Goal: Book appointment/travel/reservation

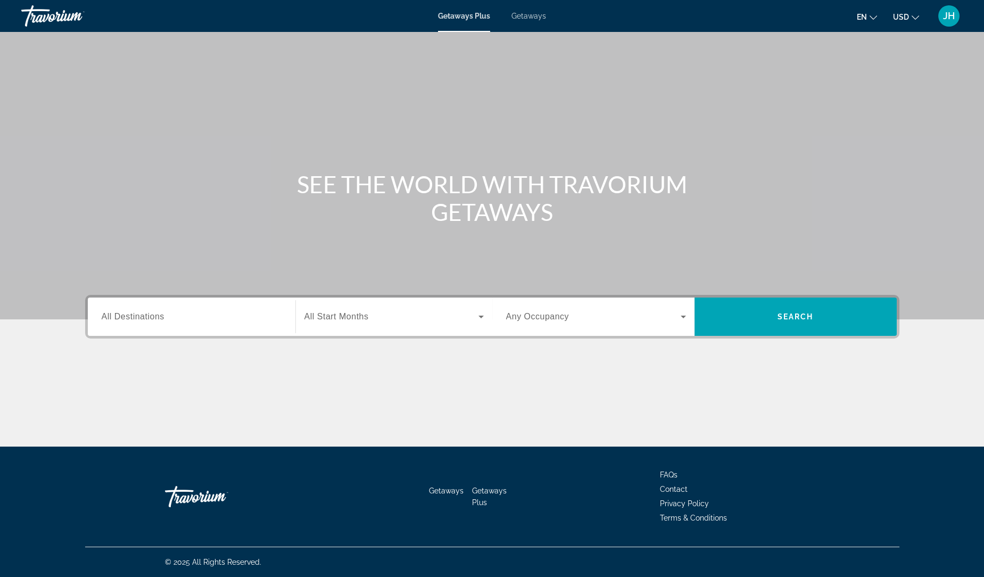
click at [162, 317] on span "All Destinations" at bounding box center [133, 316] width 63 height 9
click at [162, 317] on input "Destination All Destinations" at bounding box center [192, 317] width 180 height 13
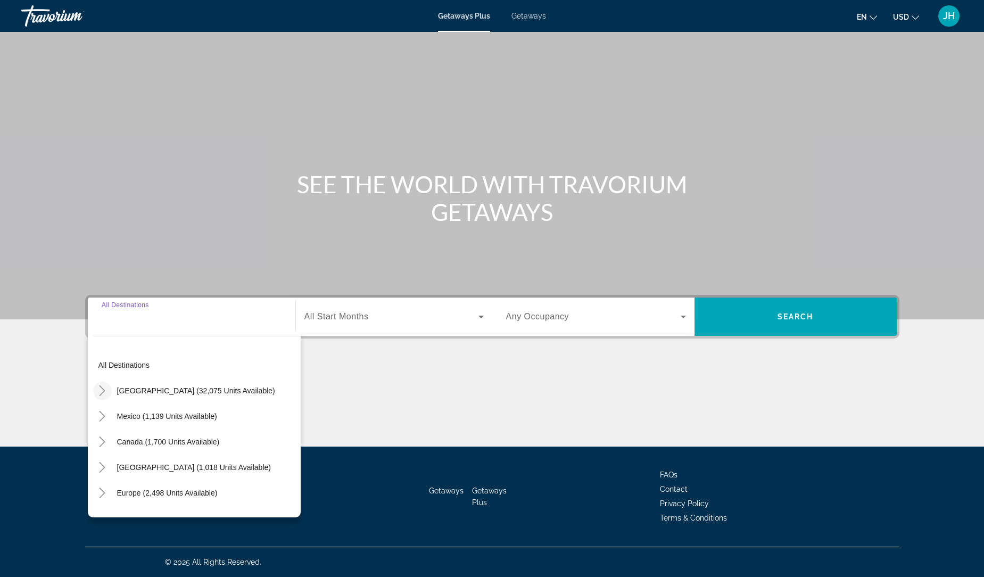
click at [99, 391] on icon "Toggle United States (32,075 units available)" at bounding box center [102, 390] width 11 height 11
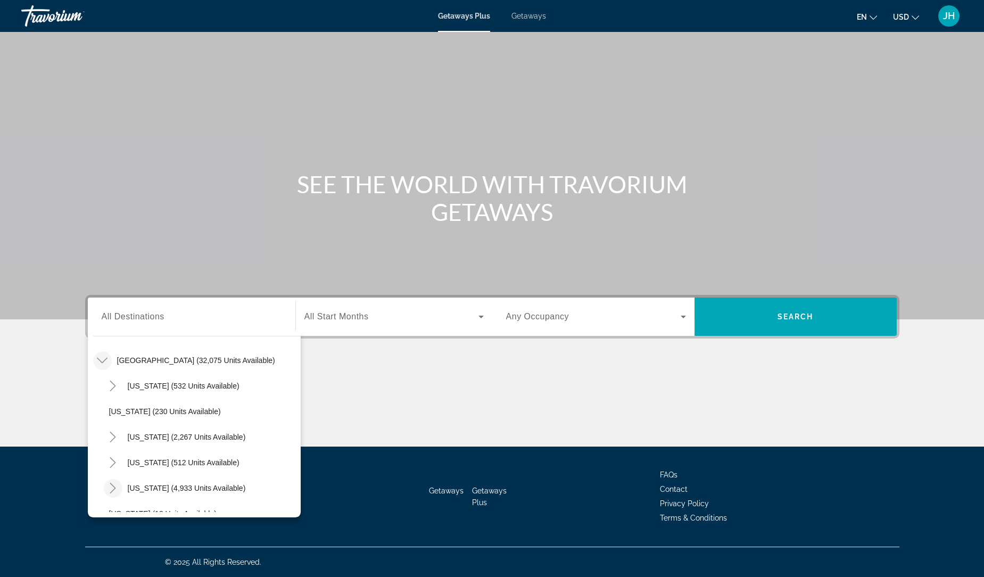
click at [113, 489] on icon "Toggle Florida (4,933 units available)" at bounding box center [113, 488] width 6 height 11
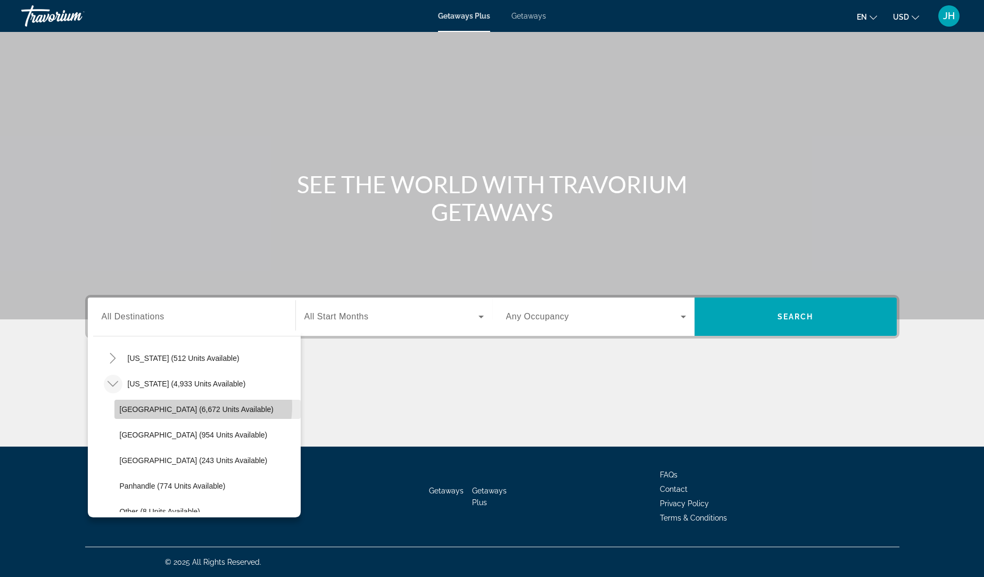
click at [187, 405] on span "[GEOGRAPHIC_DATA] (6,672 units available)" at bounding box center [197, 409] width 154 height 9
type input "**********"
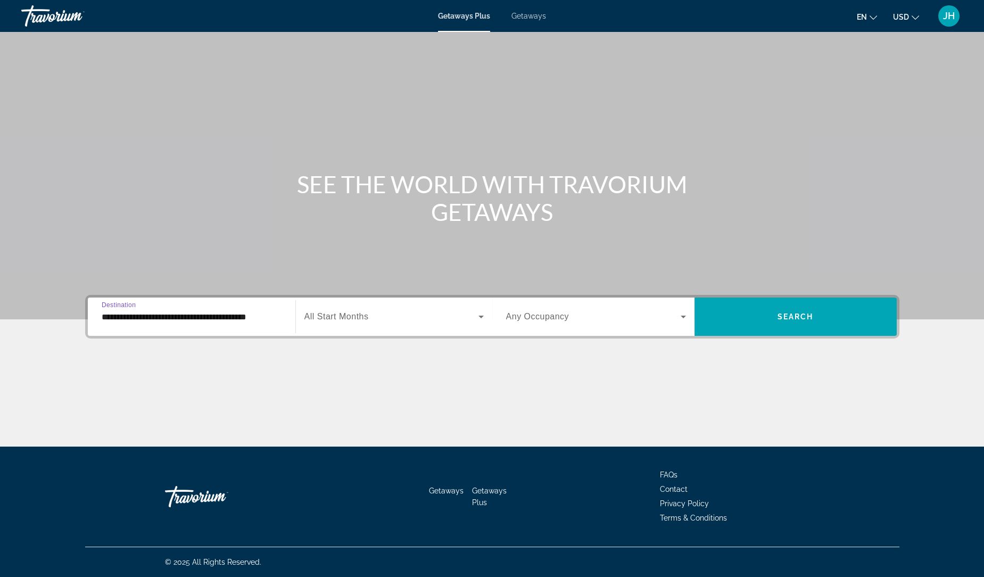
click at [334, 316] on span "All Start Months" at bounding box center [336, 316] width 64 height 9
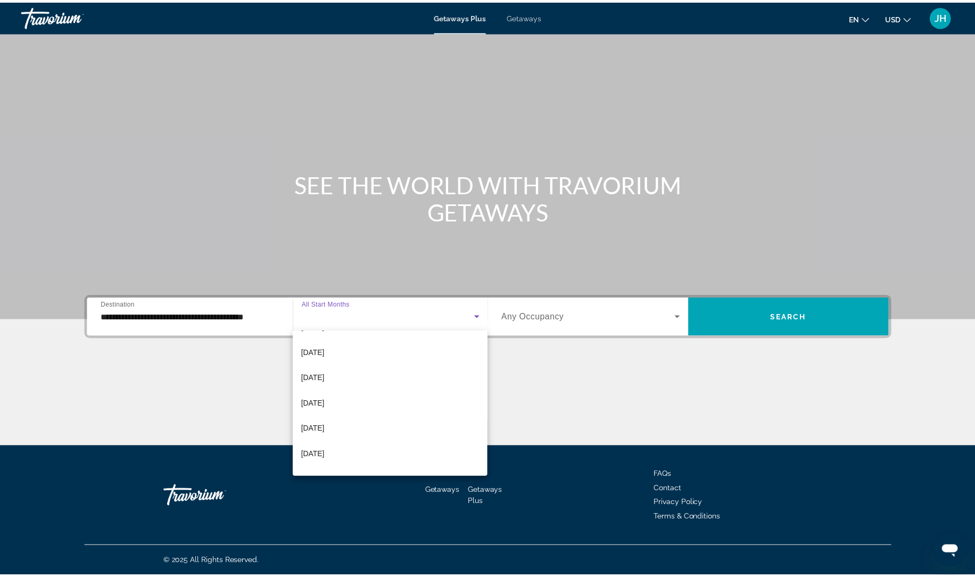
scroll to position [54, 0]
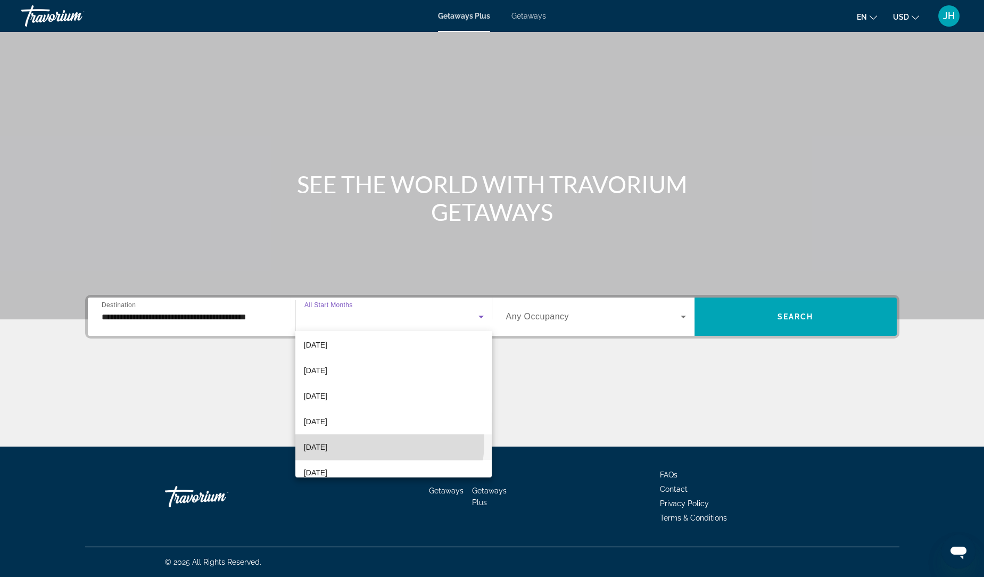
click at [370, 442] on mat-option "[DATE]" at bounding box center [393, 447] width 197 height 26
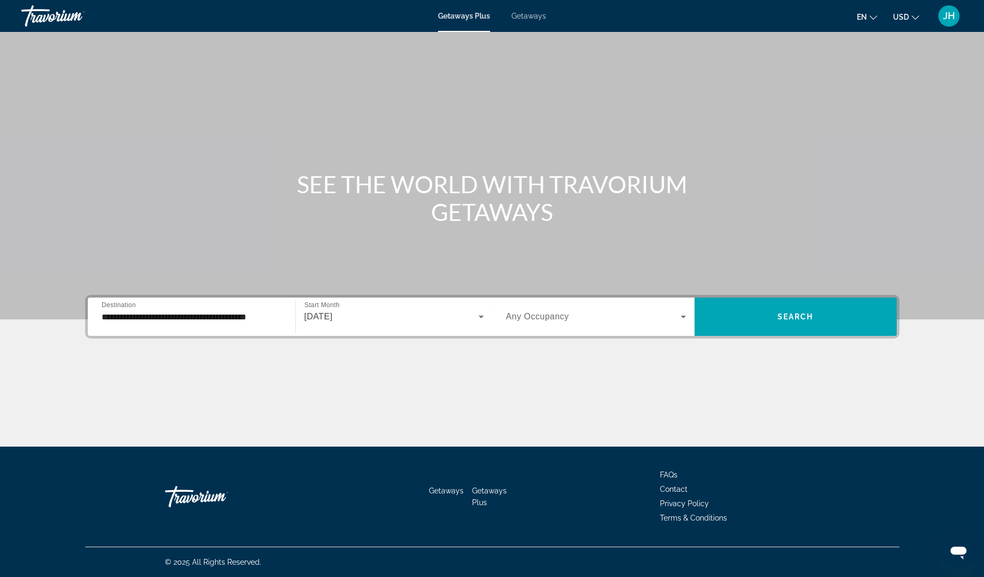
click at [525, 312] on span "Any Occupancy" at bounding box center [537, 316] width 63 height 9
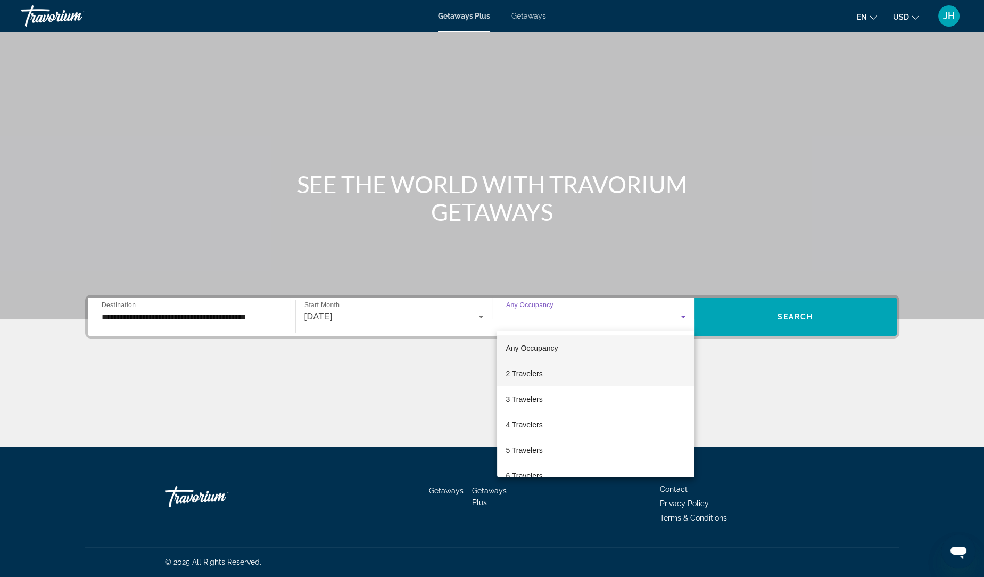
click at [530, 369] on span "2 Travelers" at bounding box center [524, 373] width 37 height 13
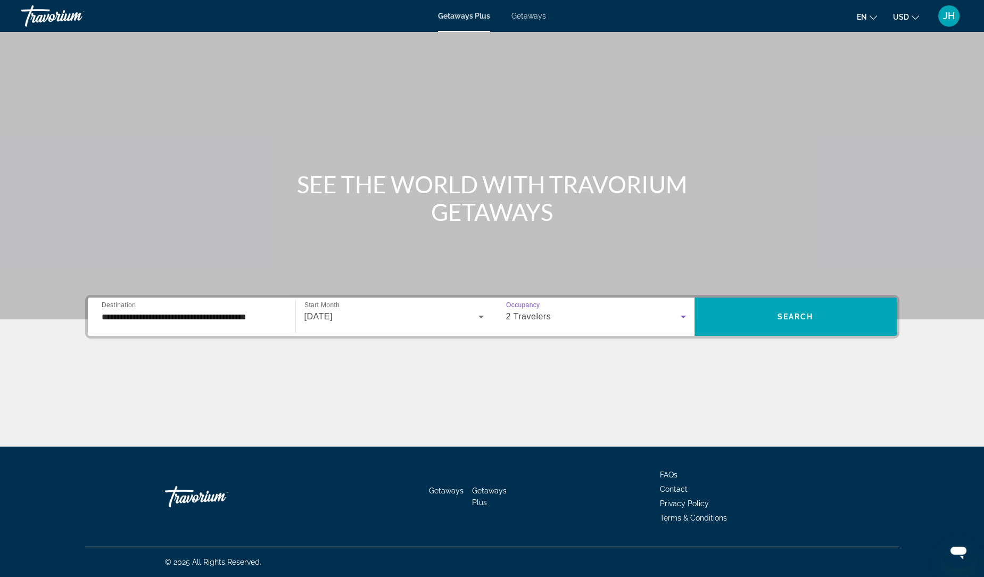
click at [585, 305] on div "2 Travelers" at bounding box center [596, 317] width 180 height 30
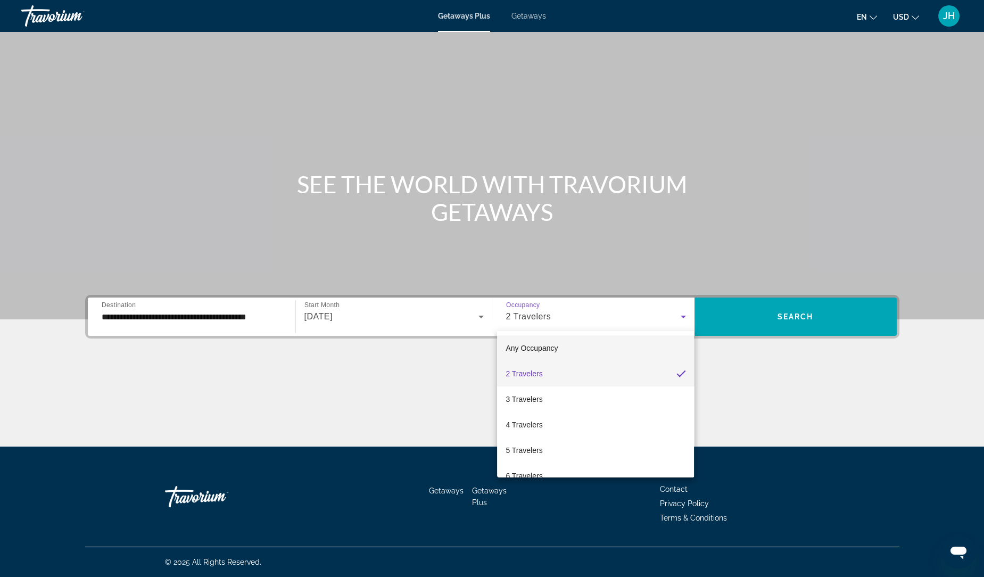
click at [550, 347] on span "Any Occupancy" at bounding box center [532, 348] width 52 height 9
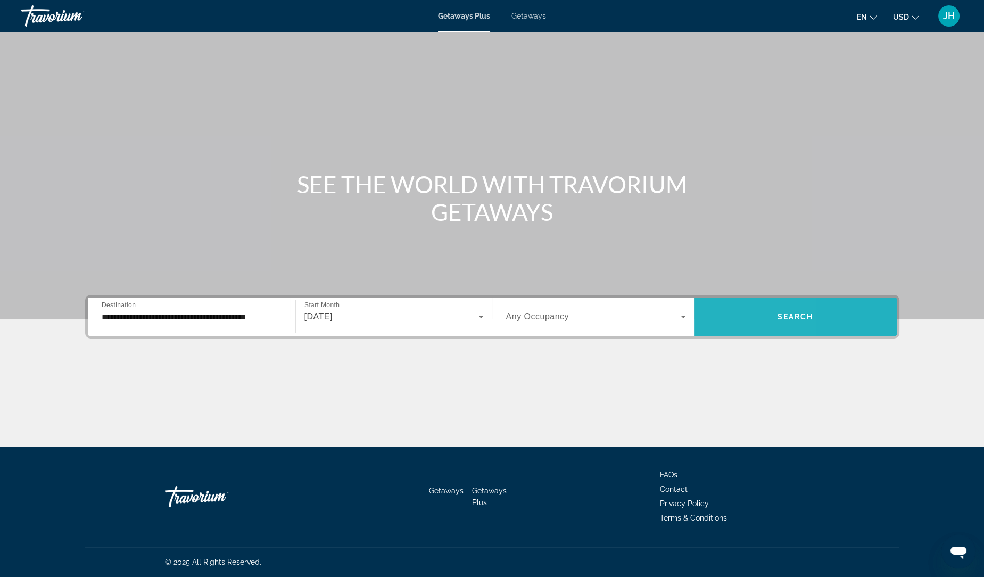
click at [722, 313] on span "Search widget" at bounding box center [796, 317] width 202 height 26
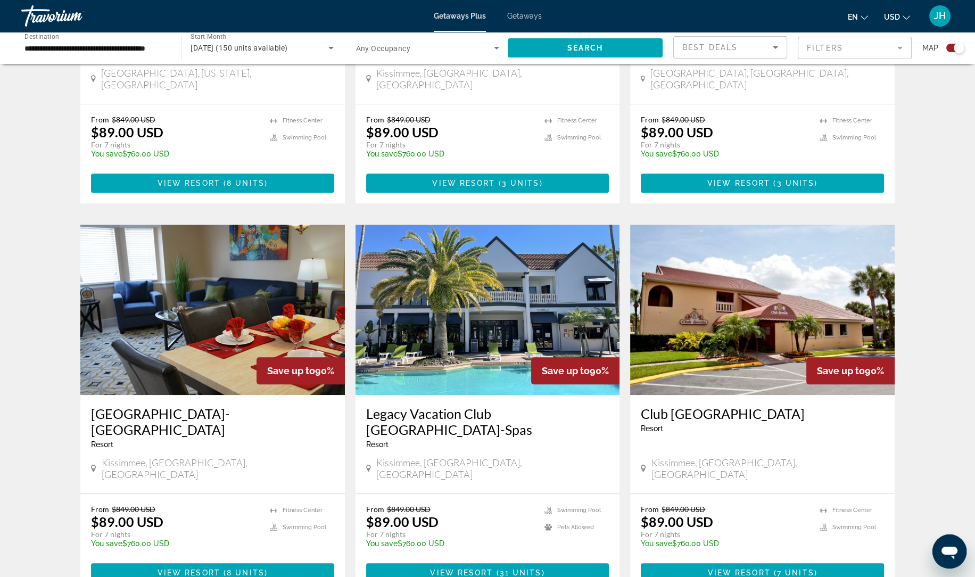
scroll to position [1393, 0]
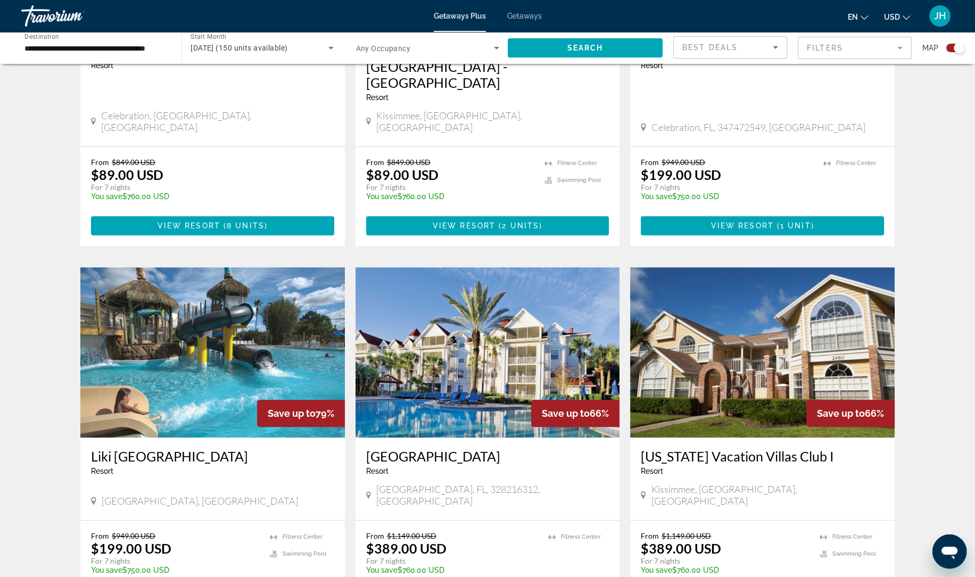
scroll to position [1350, 0]
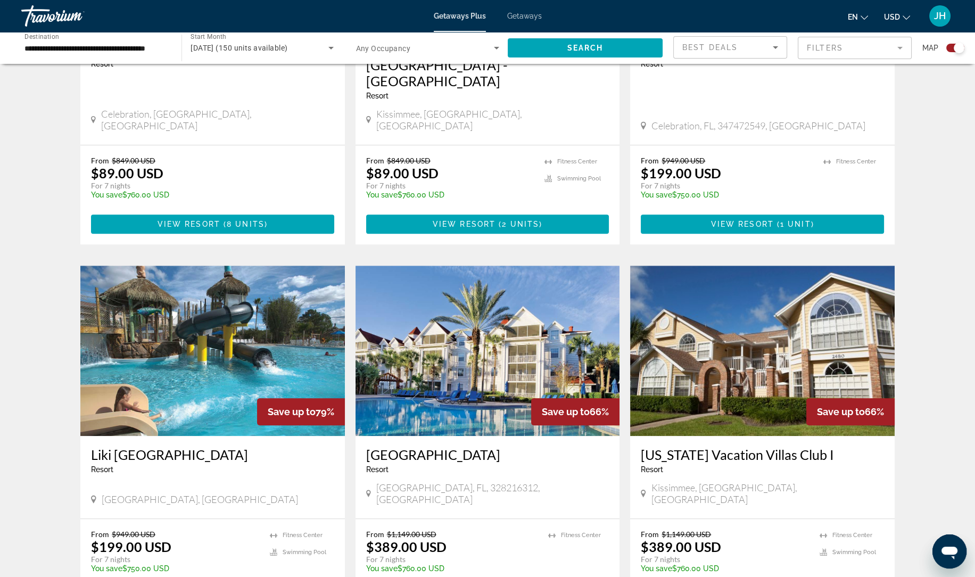
click at [440, 300] on img "Main content" at bounding box center [488, 351] width 265 height 170
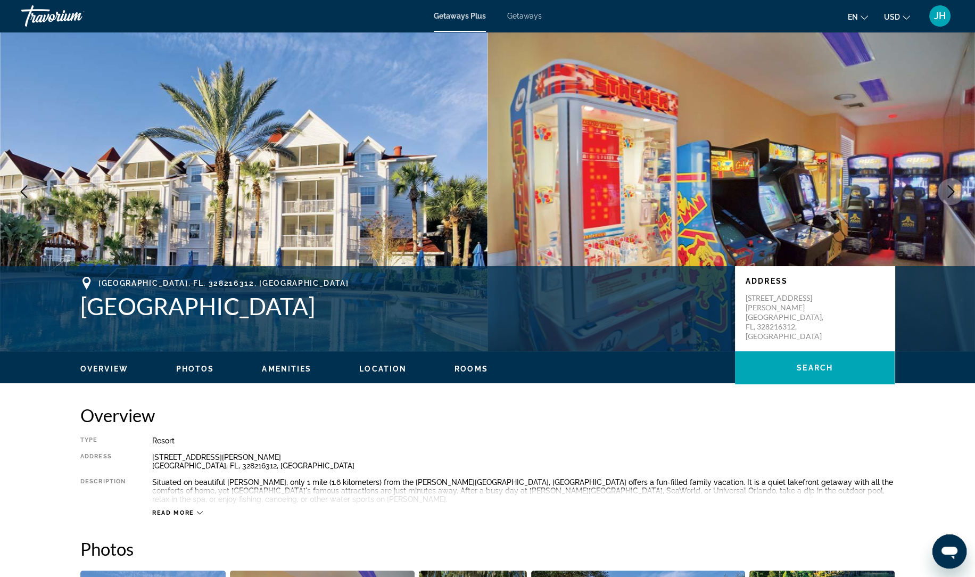
click at [440, 300] on h1 "[GEOGRAPHIC_DATA]" at bounding box center [402, 306] width 644 height 28
click at [526, 13] on span "Getaways" at bounding box center [524, 16] width 35 height 9
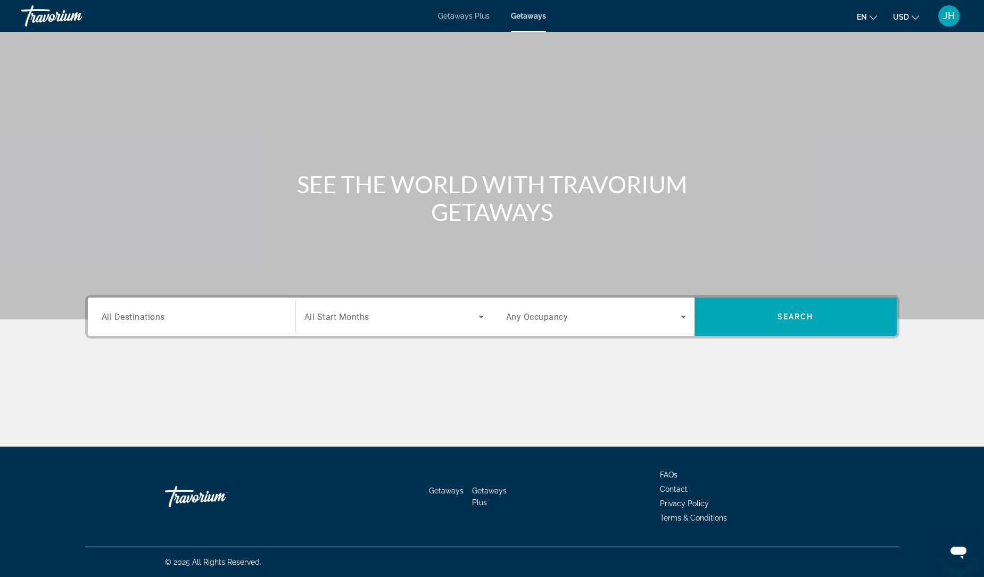
click at [158, 312] on span "All Destinations" at bounding box center [133, 316] width 63 height 10
click at [158, 312] on input "Destination All Destinations" at bounding box center [192, 317] width 180 height 13
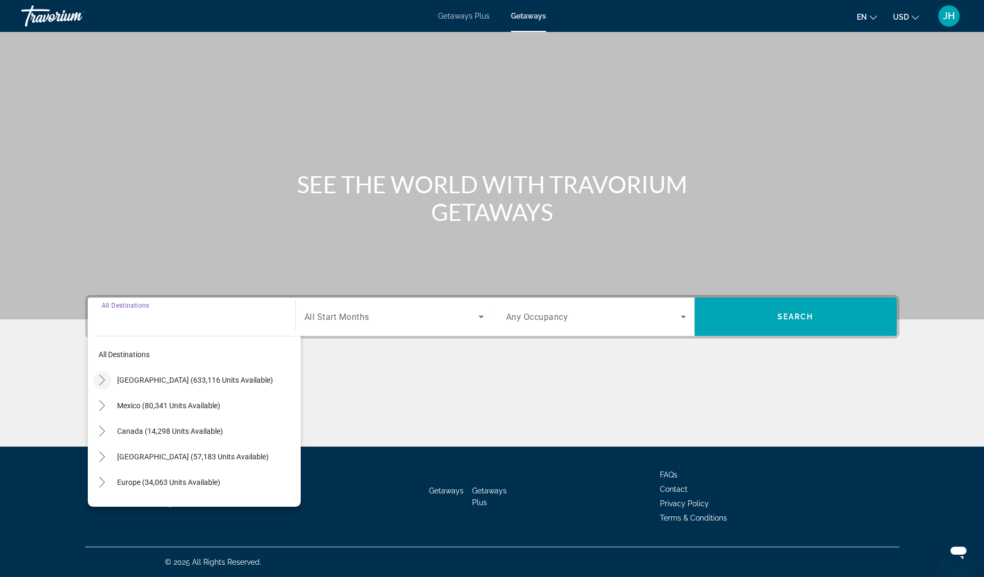
click at [96, 372] on mat-icon "Toggle United States (633,116 units available)" at bounding box center [102, 380] width 19 height 19
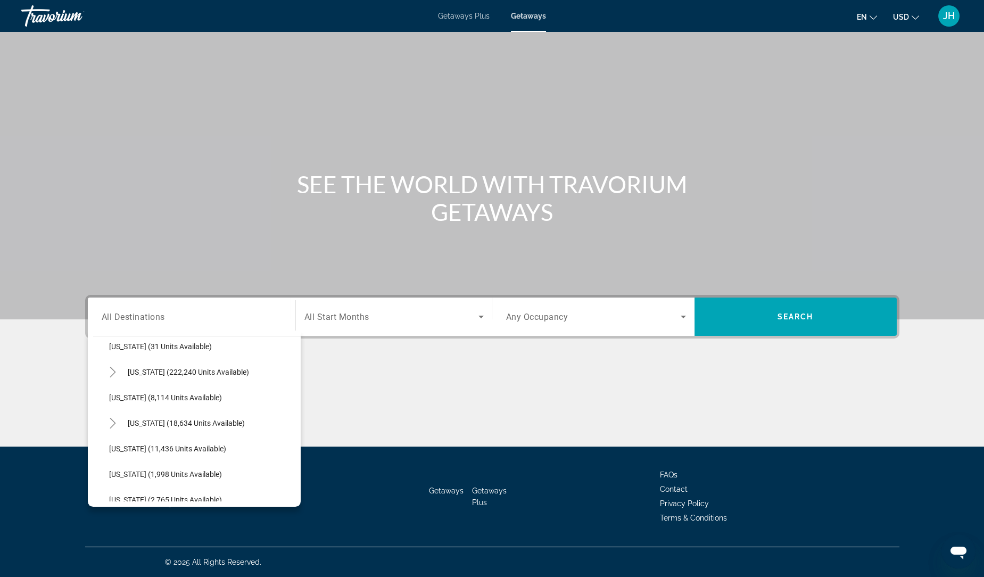
scroll to position [183, 0]
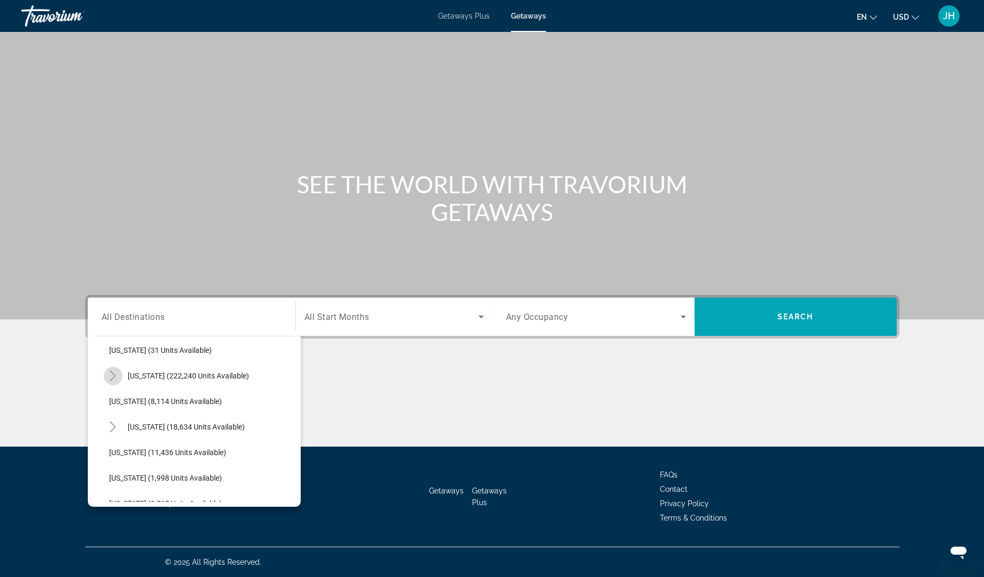
click at [114, 373] on icon "Toggle Florida (222,240 units available)" at bounding box center [113, 375] width 11 height 11
click at [159, 397] on span "[GEOGRAPHIC_DATA] (93,302 units available)" at bounding box center [196, 401] width 152 height 9
type input "**********"
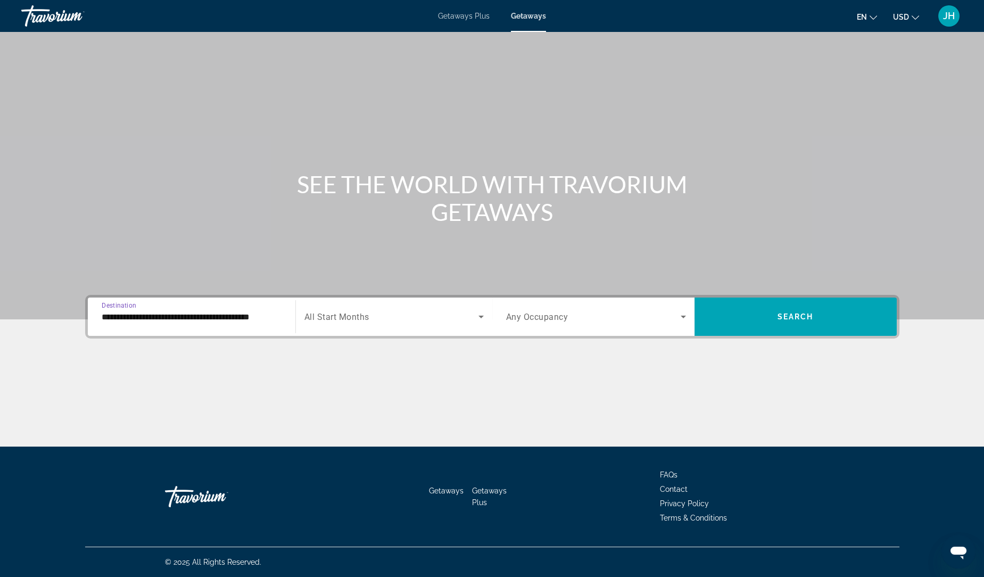
click at [435, 324] on div "Search widget" at bounding box center [393, 317] width 179 height 30
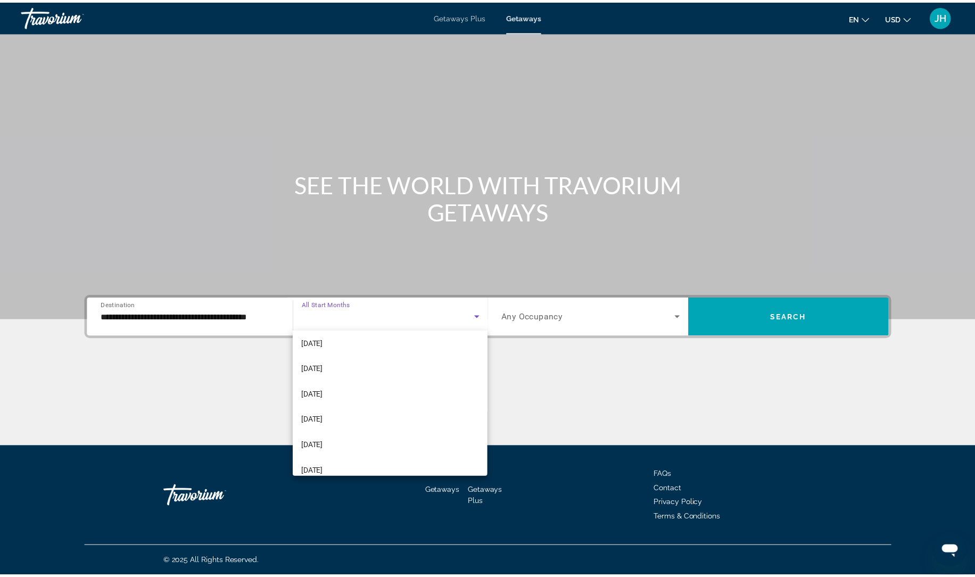
scroll to position [76, 0]
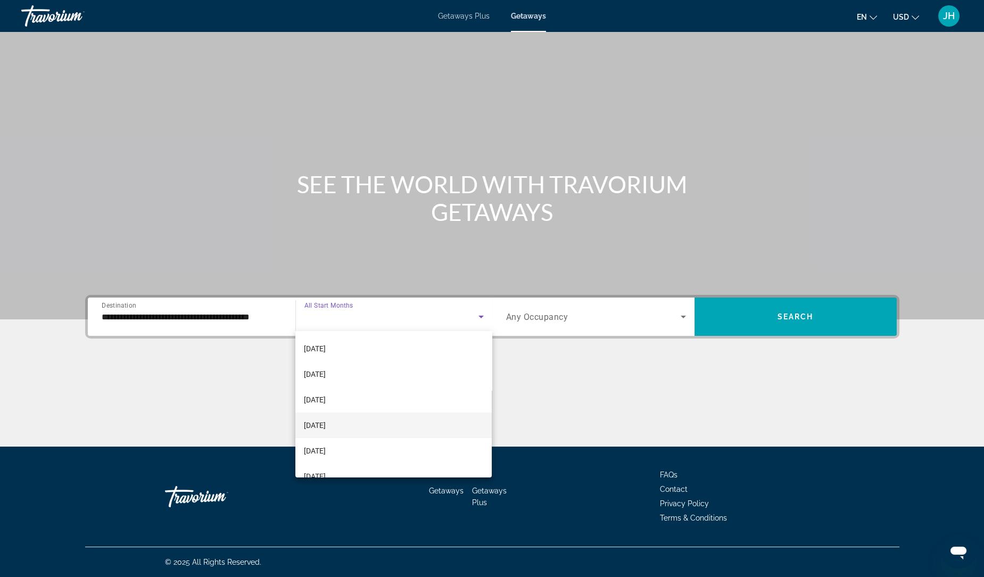
click at [387, 423] on mat-option "[DATE]" at bounding box center [393, 425] width 197 height 26
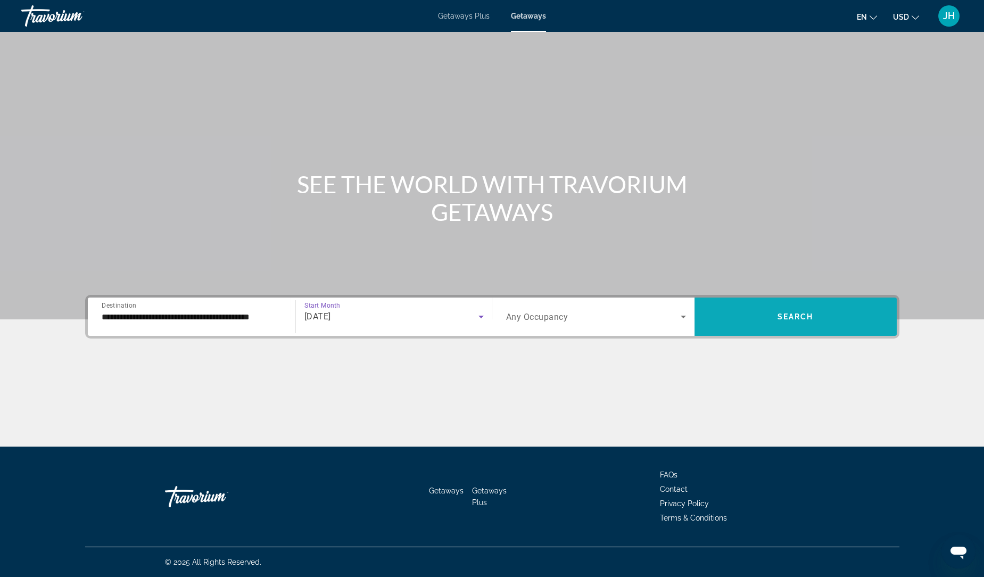
click at [721, 327] on span "Search widget" at bounding box center [796, 317] width 202 height 26
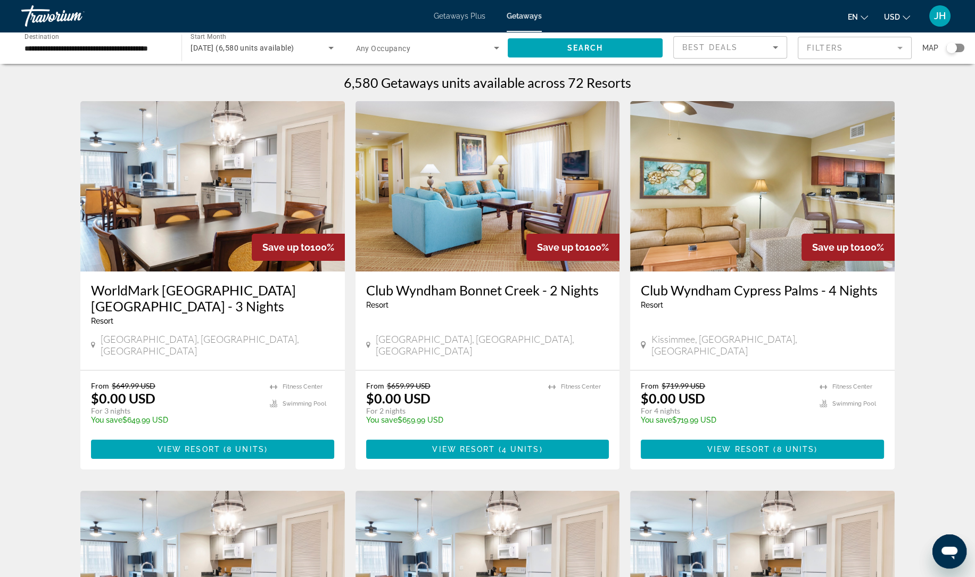
click at [202, 220] on img "Main content" at bounding box center [212, 186] width 265 height 170
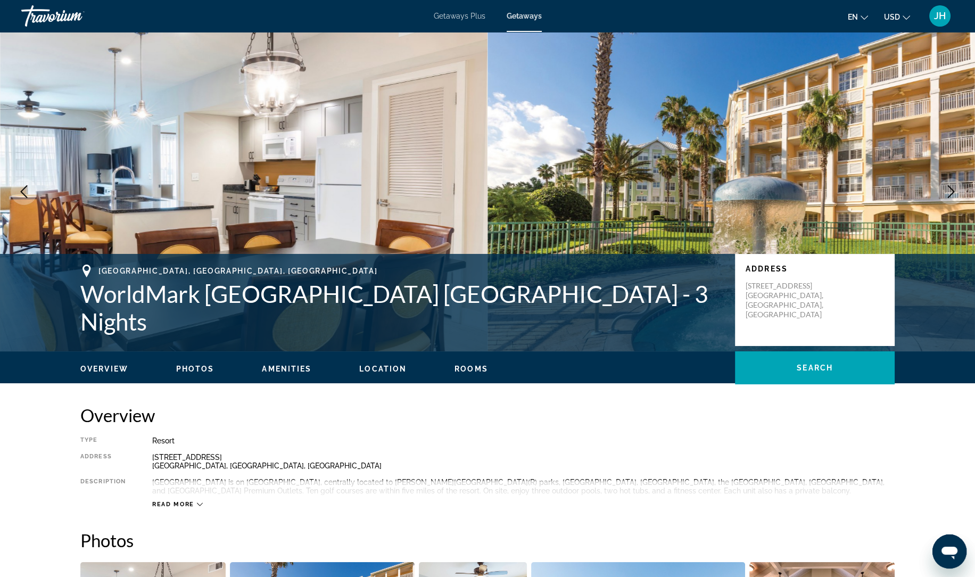
click at [202, 220] on img "Main content" at bounding box center [244, 191] width 488 height 319
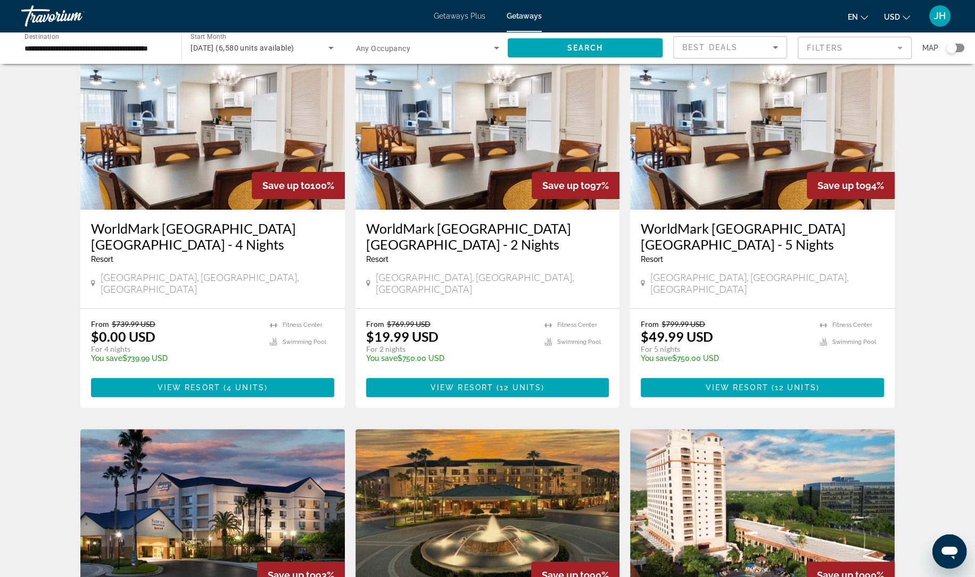
scroll to position [452, 0]
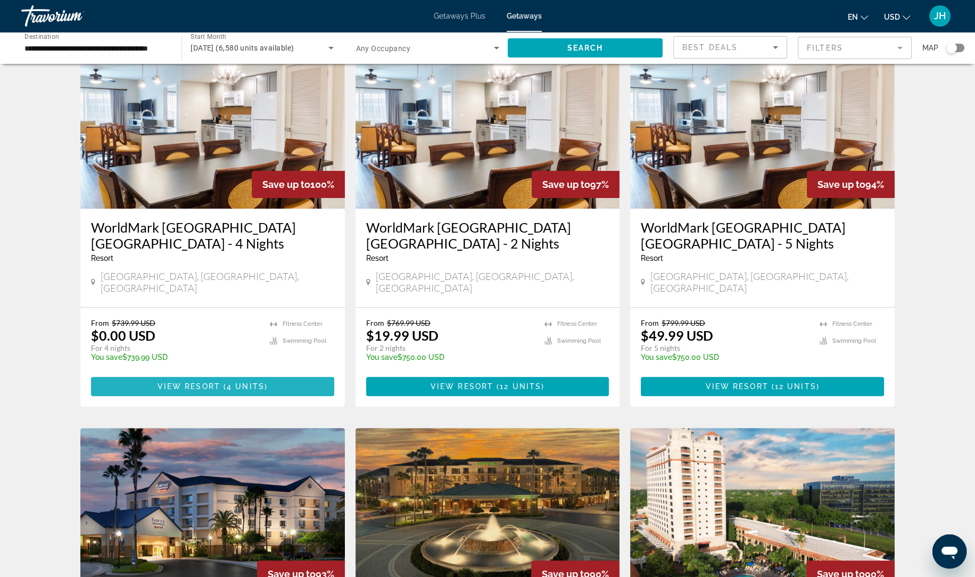
click at [196, 382] on span "View Resort" at bounding box center [189, 386] width 63 height 9
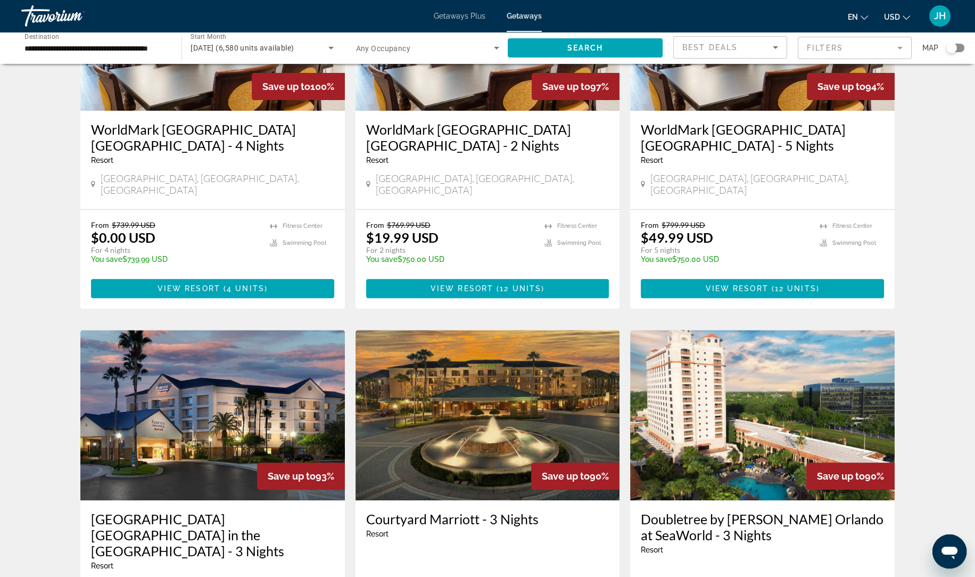
scroll to position [553, 0]
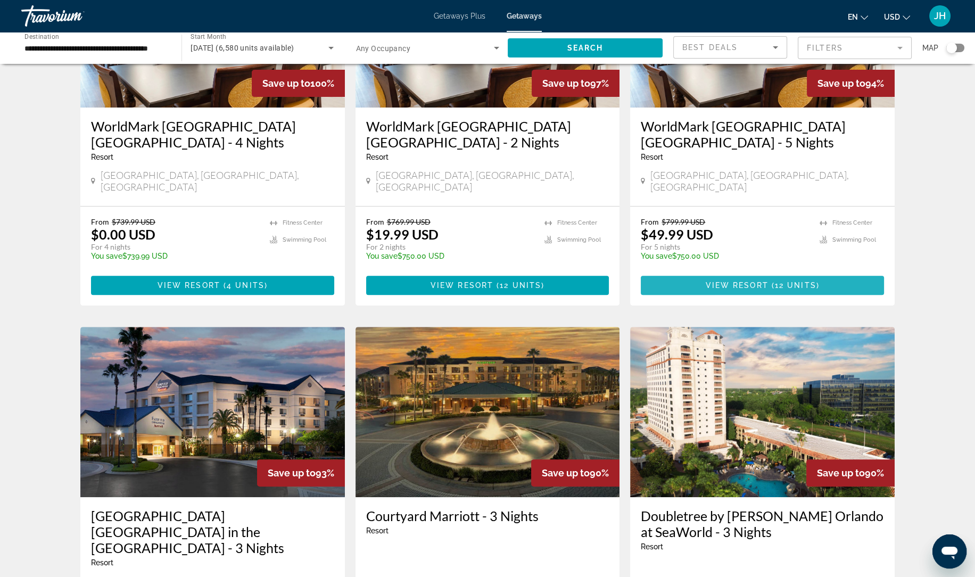
click at [732, 272] on span "Main content" at bounding box center [762, 285] width 243 height 26
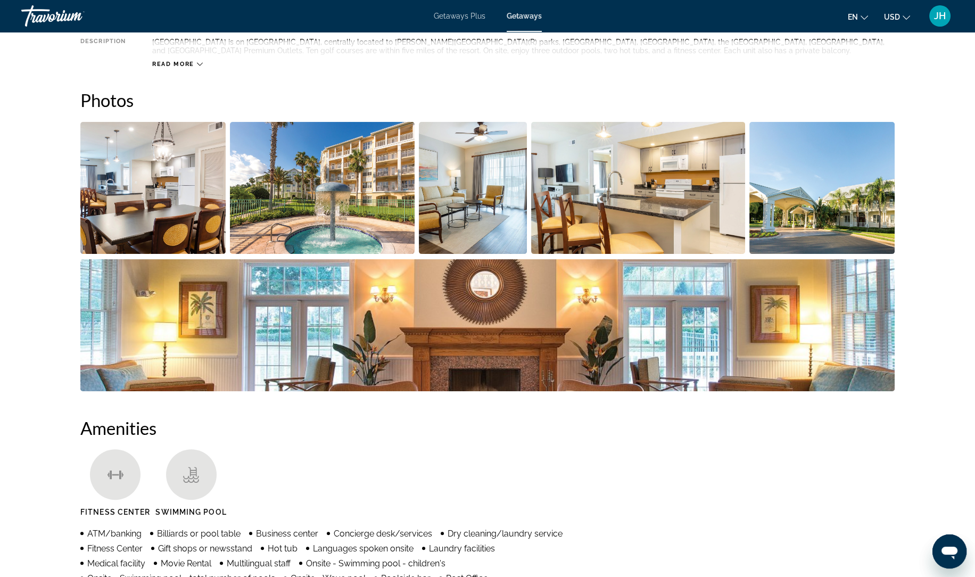
scroll to position [435, 0]
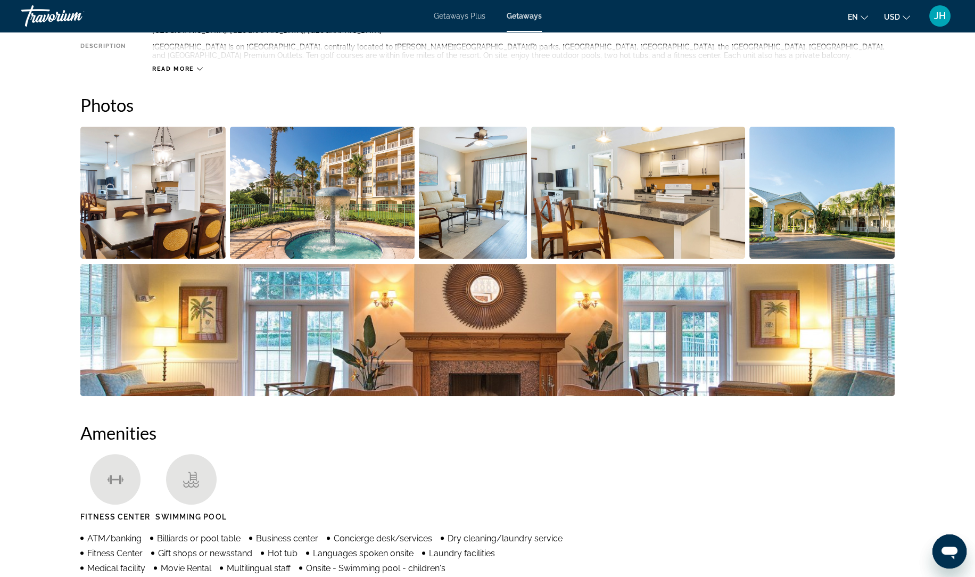
click at [150, 197] on img "Open full-screen image slider" at bounding box center [152, 193] width 145 height 132
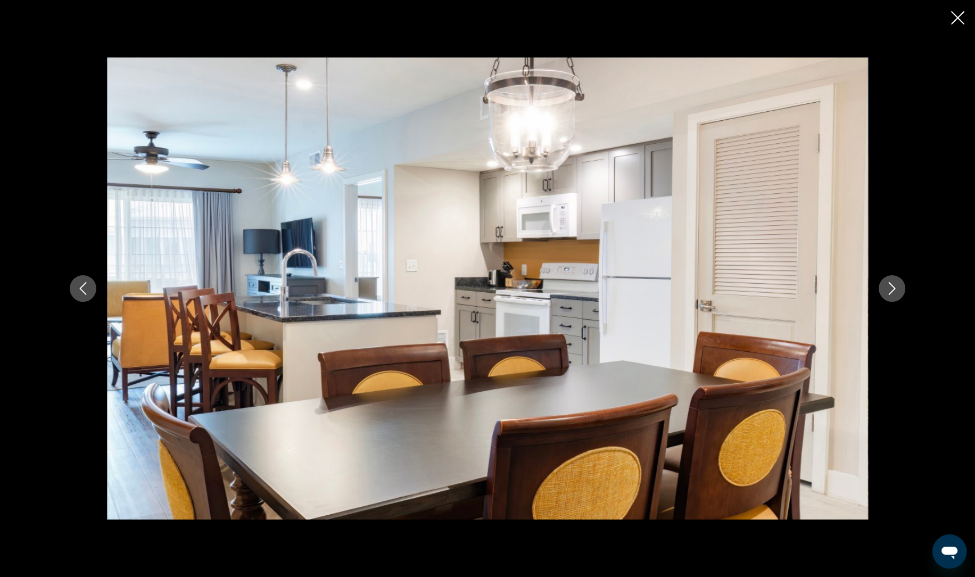
click at [891, 289] on icon "Next image" at bounding box center [892, 288] width 13 height 13
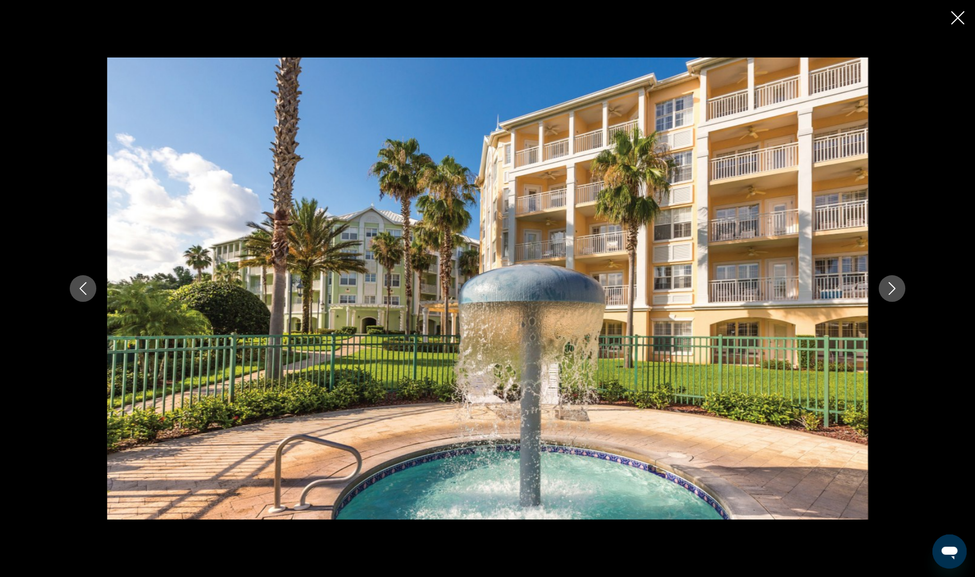
click at [897, 303] on div "prev next" at bounding box center [487, 287] width 857 height 461
click at [896, 293] on icon "Next image" at bounding box center [892, 288] width 13 height 13
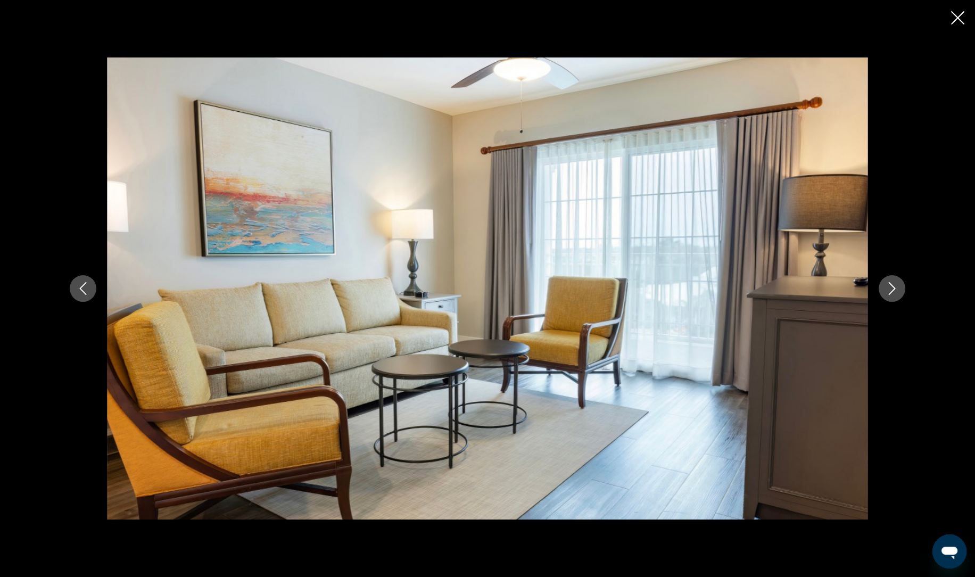
click at [896, 293] on icon "Next image" at bounding box center [892, 288] width 13 height 13
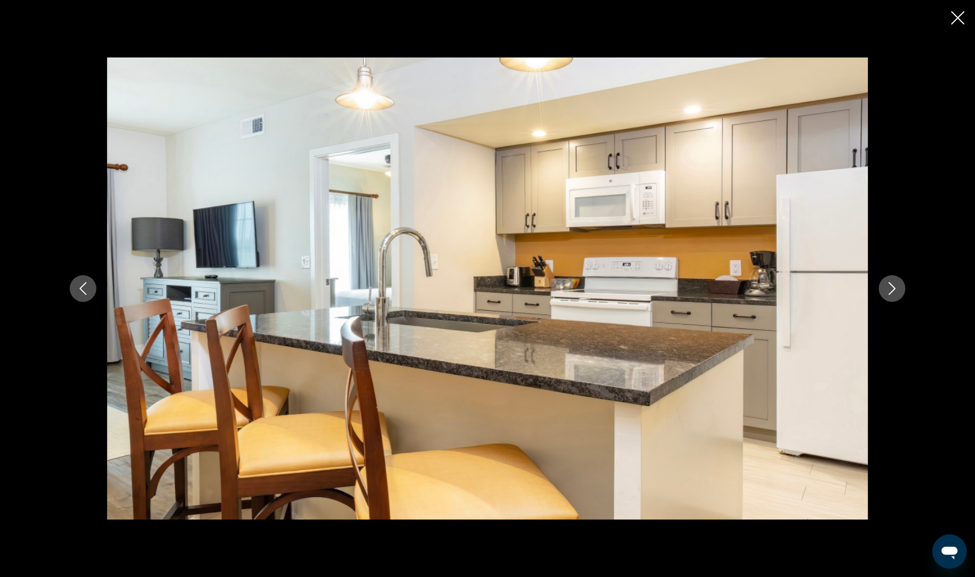
click at [896, 293] on icon "Next image" at bounding box center [892, 288] width 13 height 13
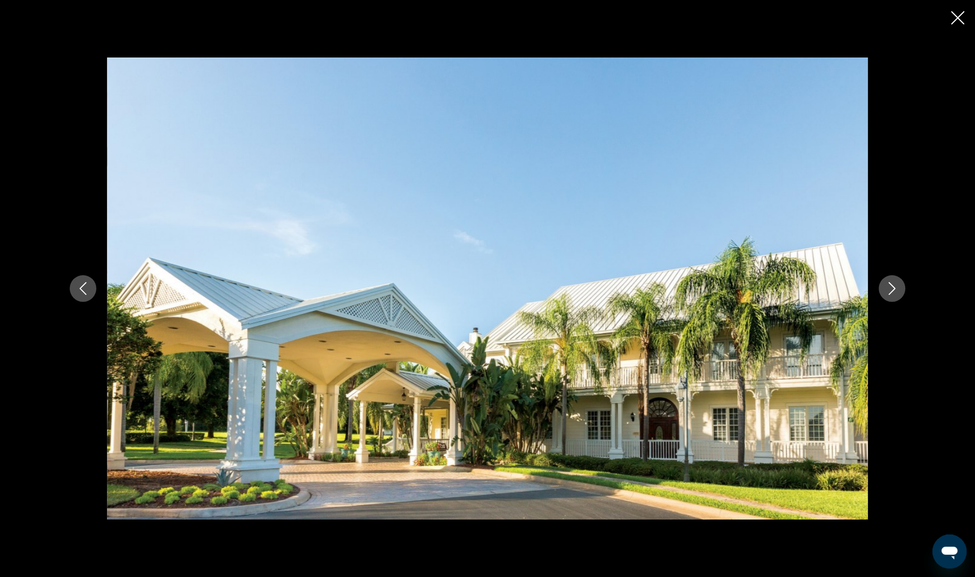
click at [896, 293] on icon "Next image" at bounding box center [892, 288] width 13 height 13
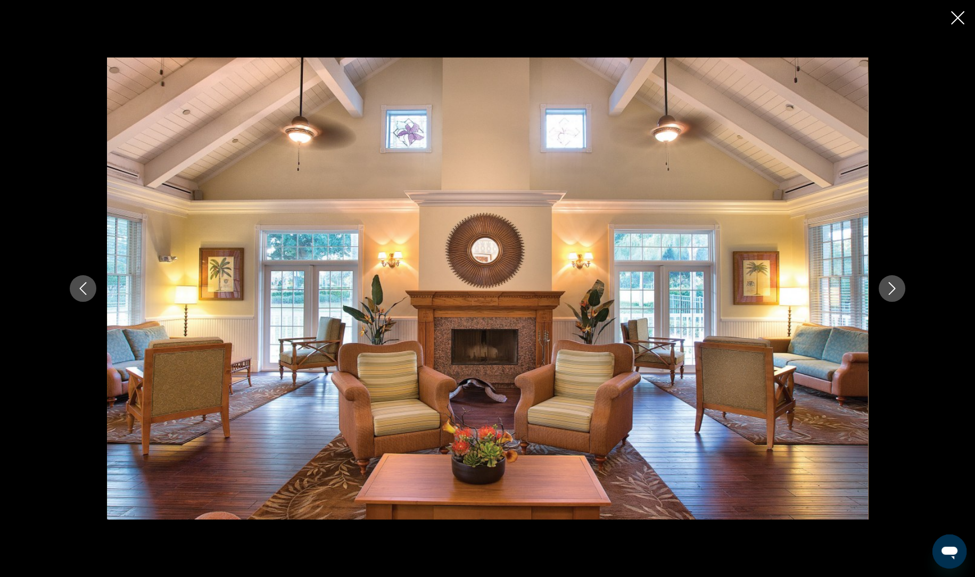
click at [896, 293] on icon "Next image" at bounding box center [892, 288] width 13 height 13
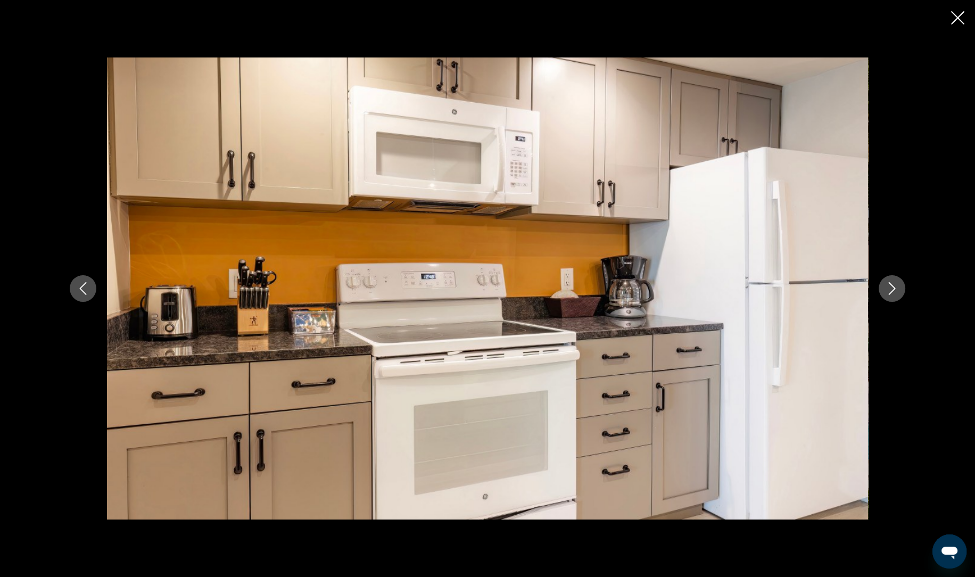
click at [896, 293] on icon "Next image" at bounding box center [892, 288] width 13 height 13
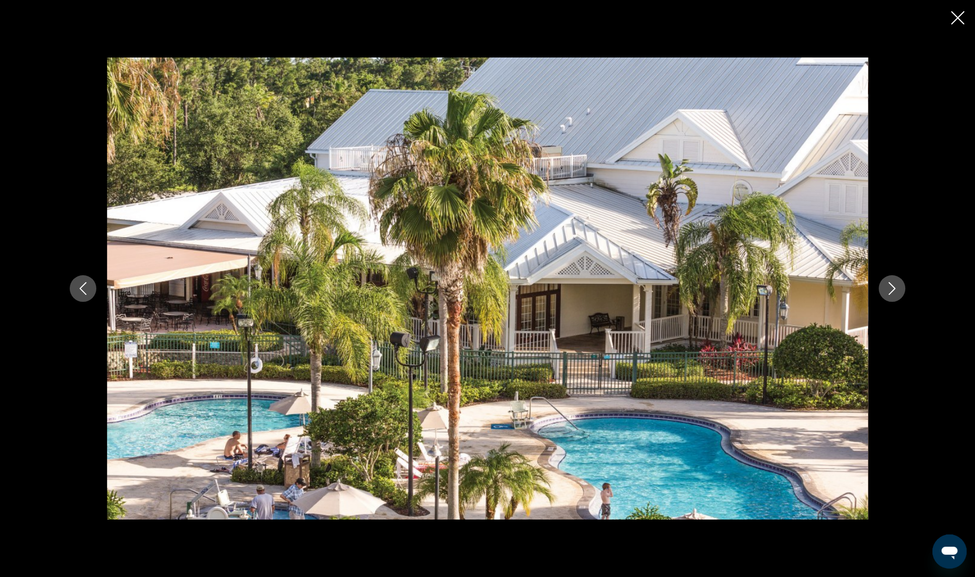
click at [896, 293] on icon "Next image" at bounding box center [892, 288] width 13 height 13
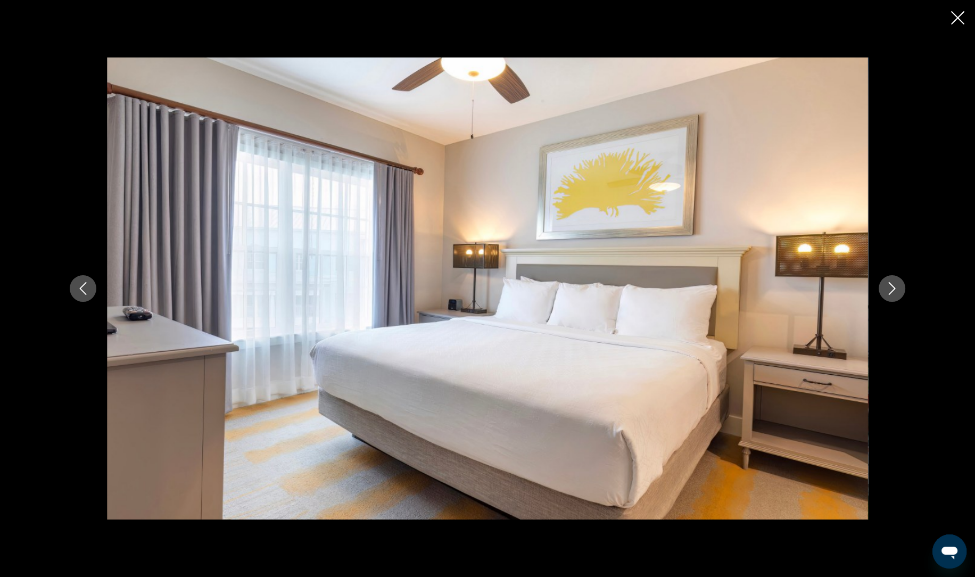
click at [896, 293] on icon "Next image" at bounding box center [892, 288] width 13 height 13
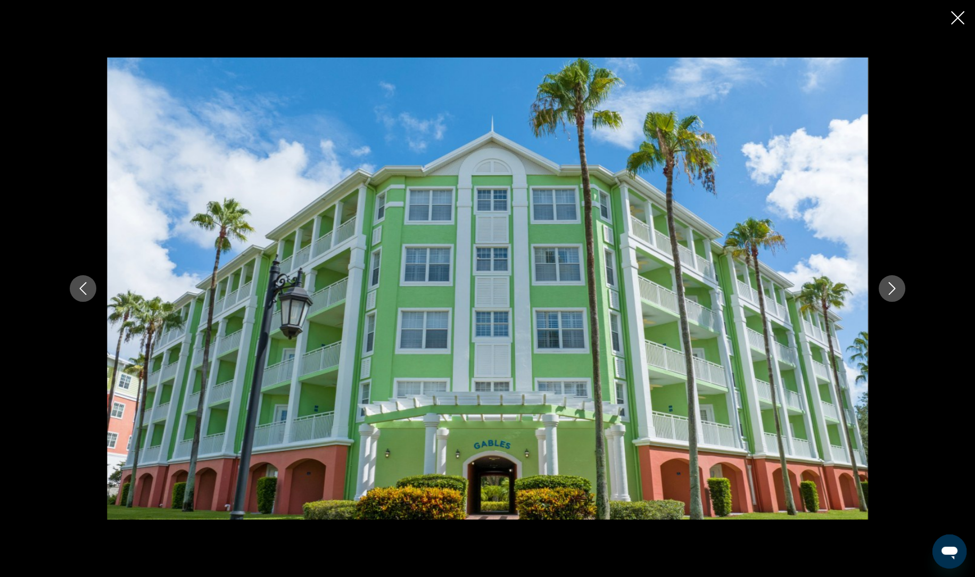
click at [896, 293] on icon "Next image" at bounding box center [892, 288] width 13 height 13
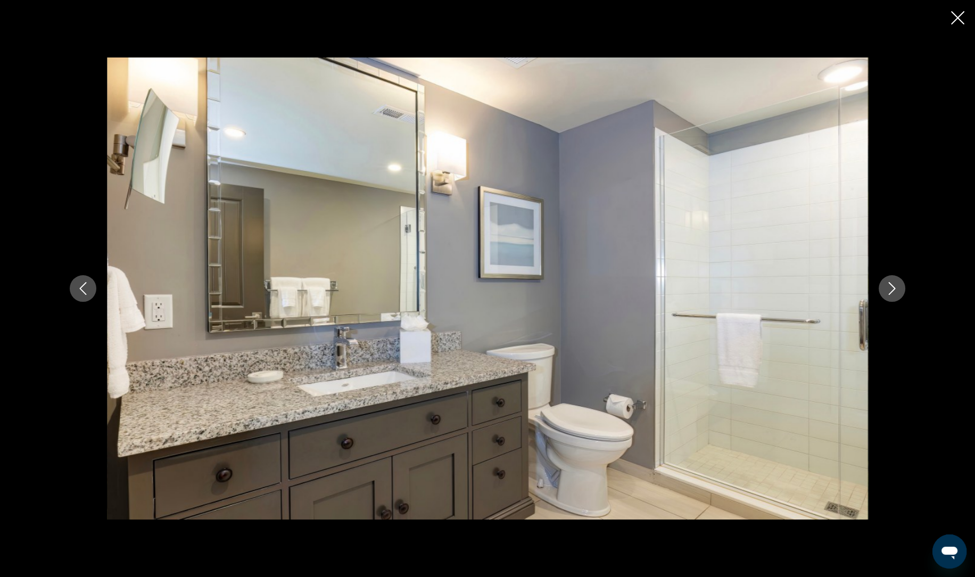
click at [896, 293] on icon "Next image" at bounding box center [892, 288] width 13 height 13
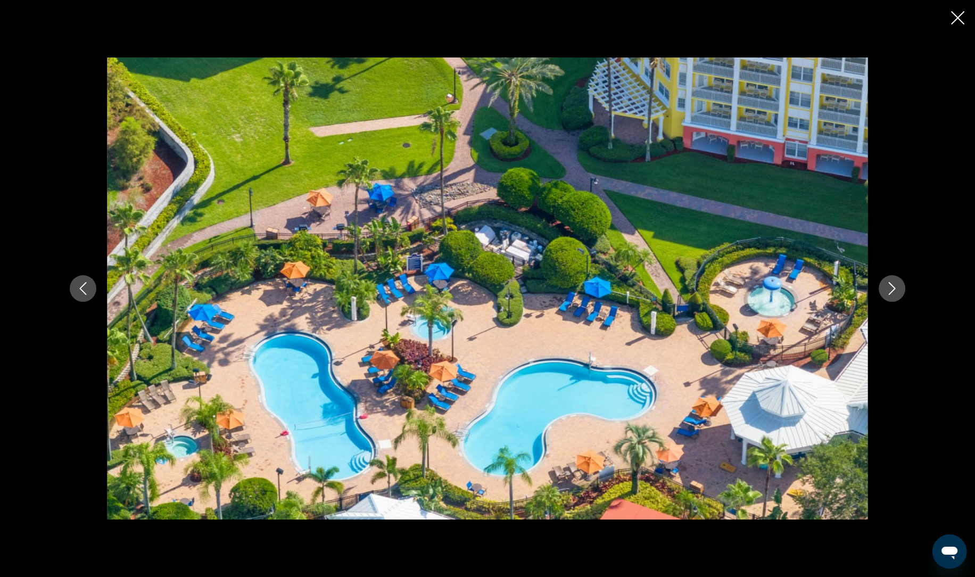
click at [896, 293] on icon "Next image" at bounding box center [892, 288] width 13 height 13
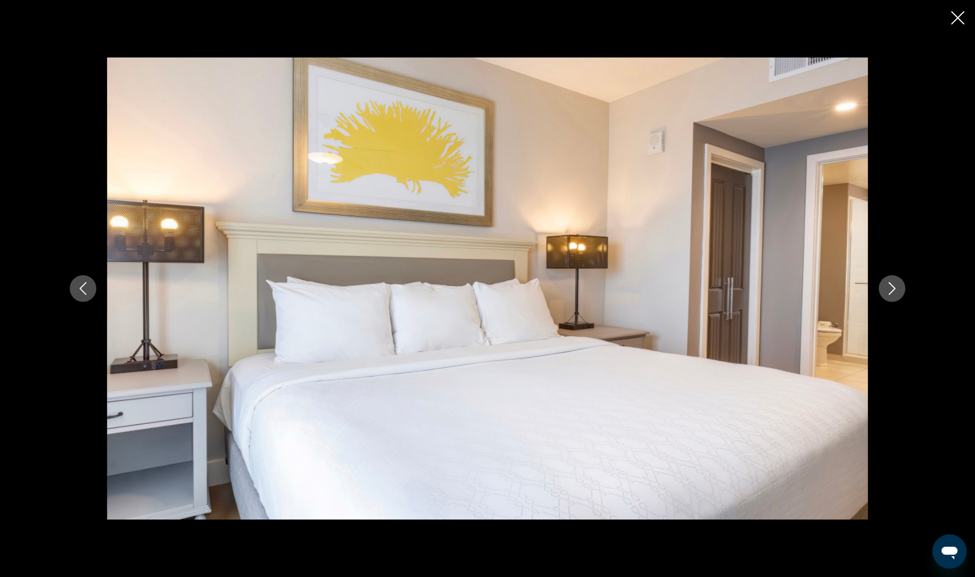
click at [956, 19] on icon "Close slideshow" at bounding box center [957, 17] width 13 height 13
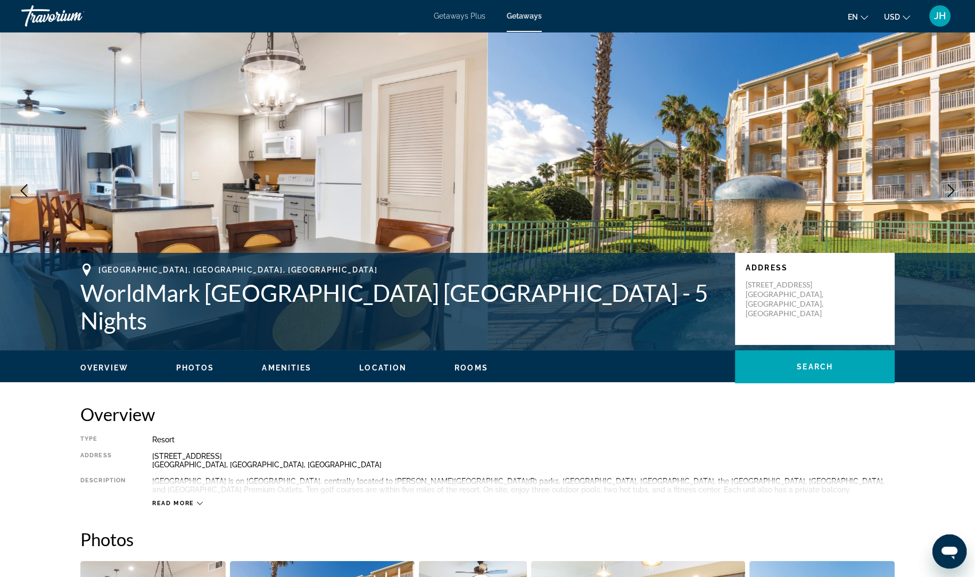
scroll to position [0, 0]
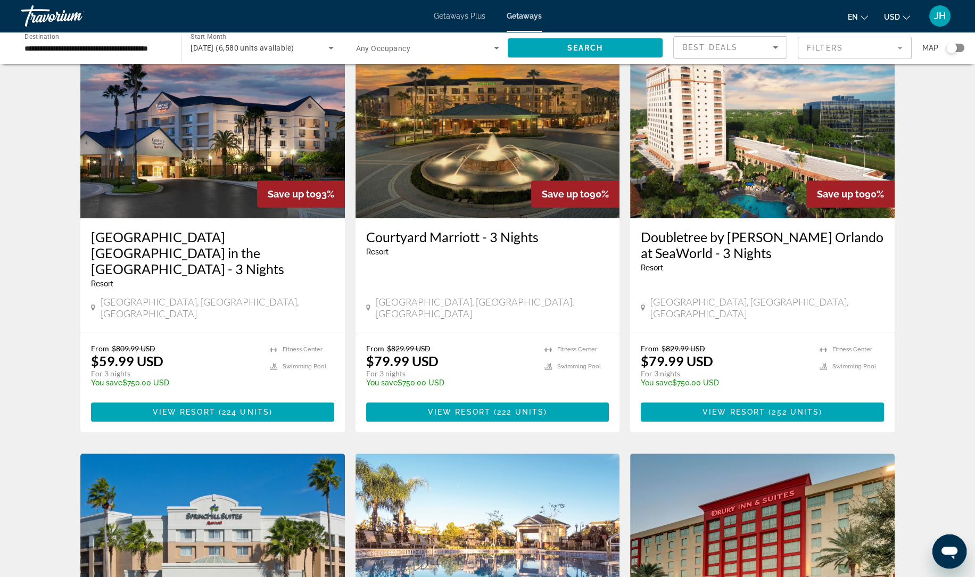
scroll to position [840, 0]
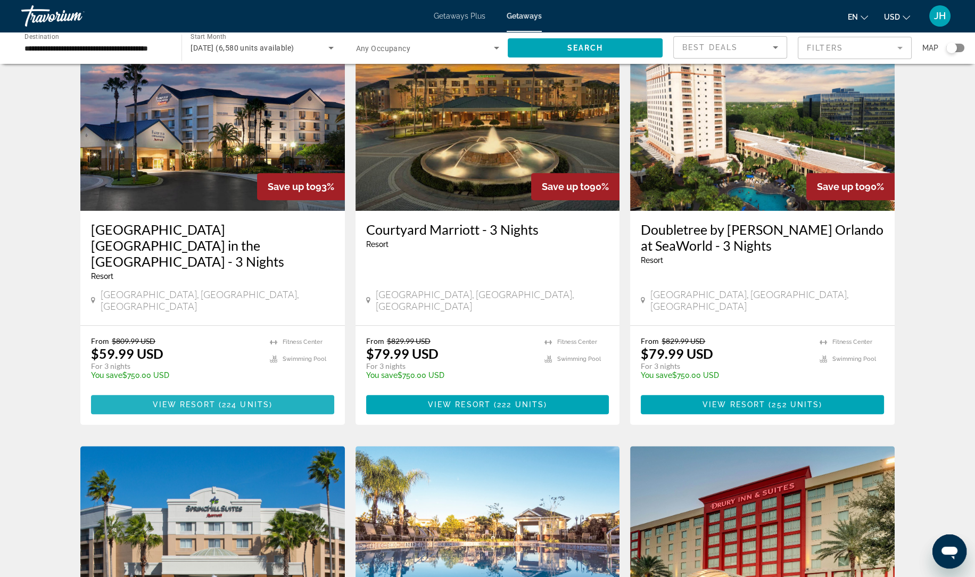
click at [187, 400] on span "View Resort" at bounding box center [184, 404] width 63 height 9
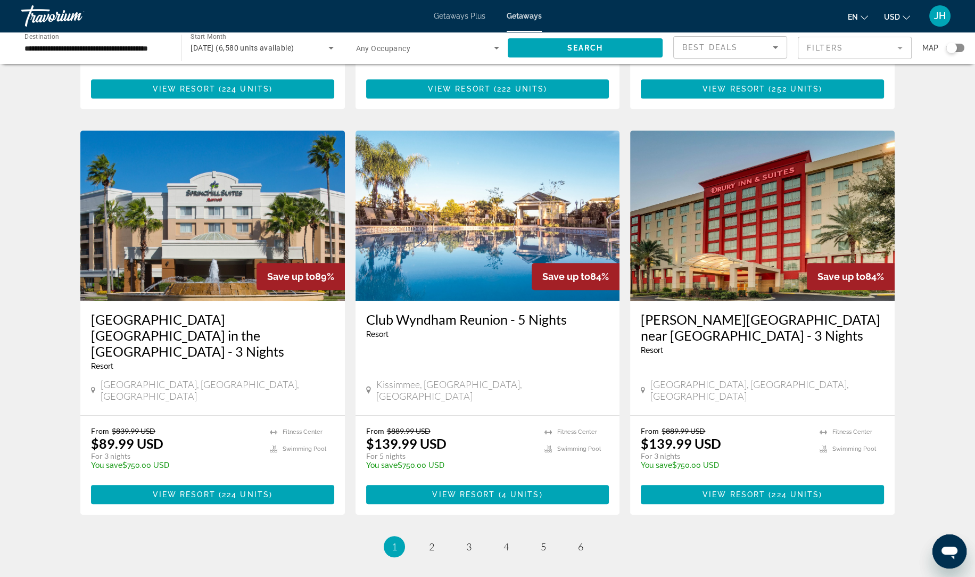
scroll to position [1207, 0]
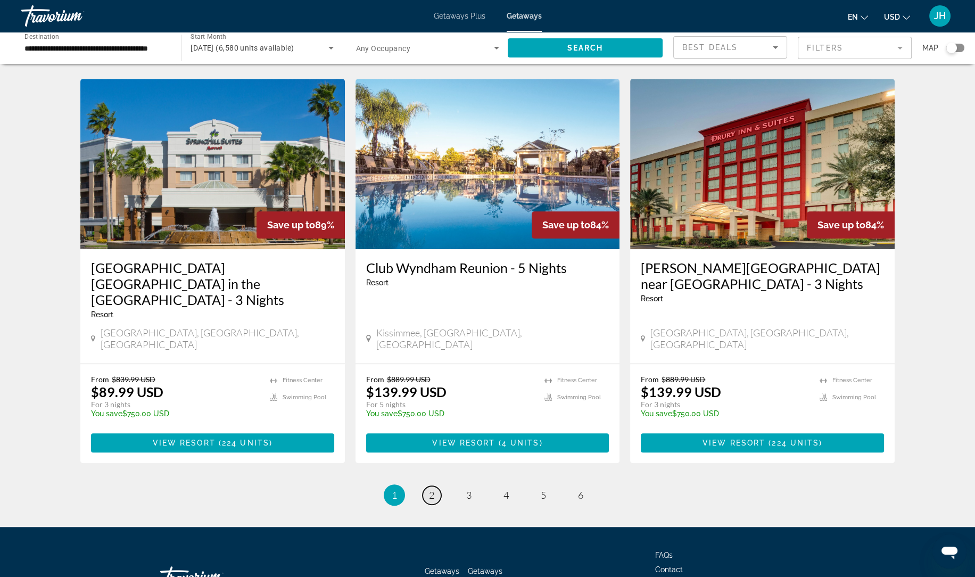
click at [429, 489] on span "2" at bounding box center [431, 495] width 5 height 12
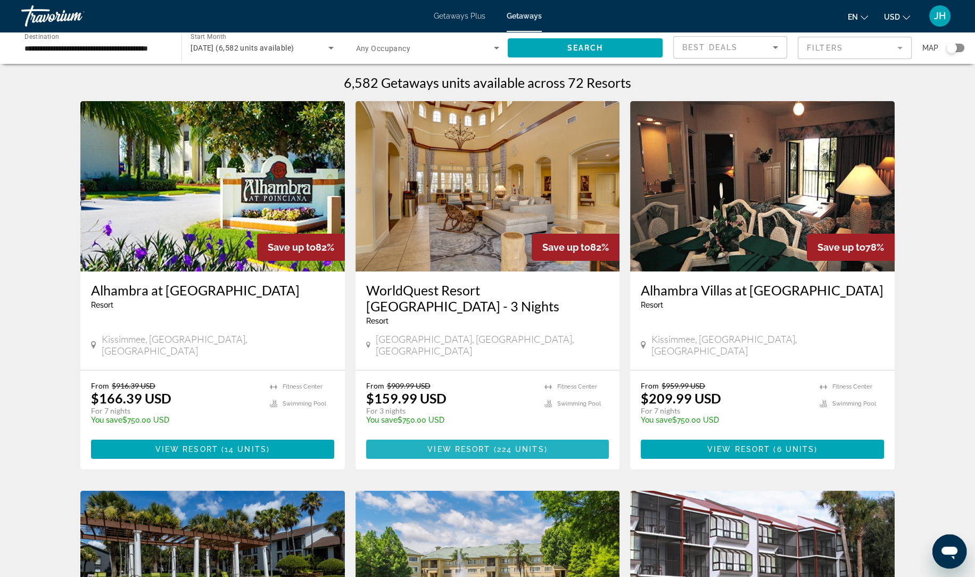
click at [513, 445] on span "224 units" at bounding box center [520, 449] width 47 height 9
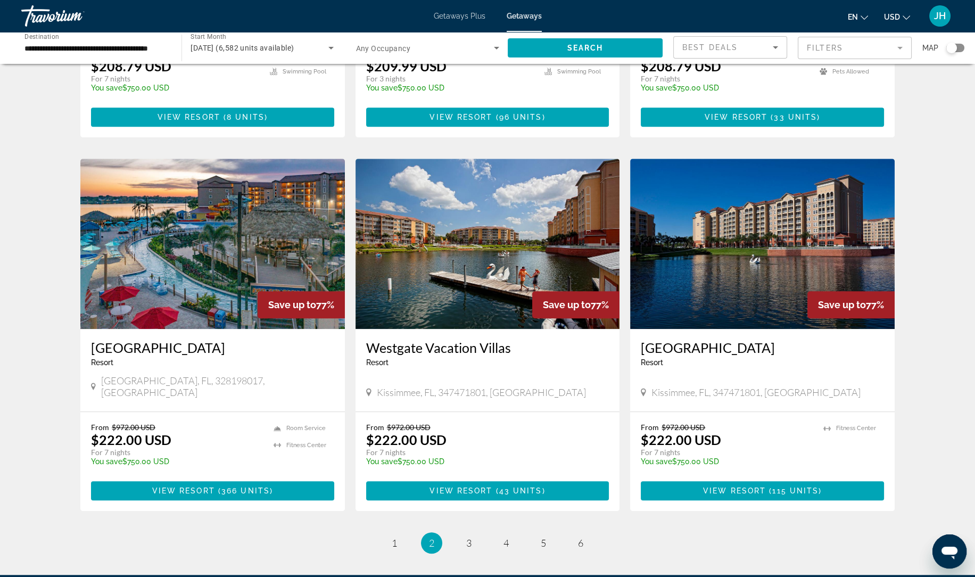
scroll to position [1122, 0]
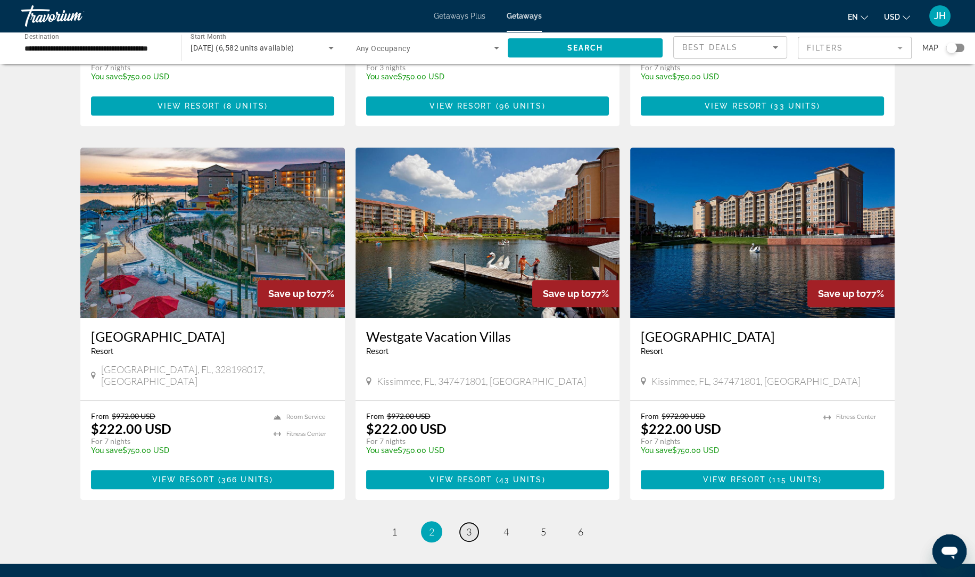
click at [469, 526] on span "3" at bounding box center [468, 532] width 5 height 12
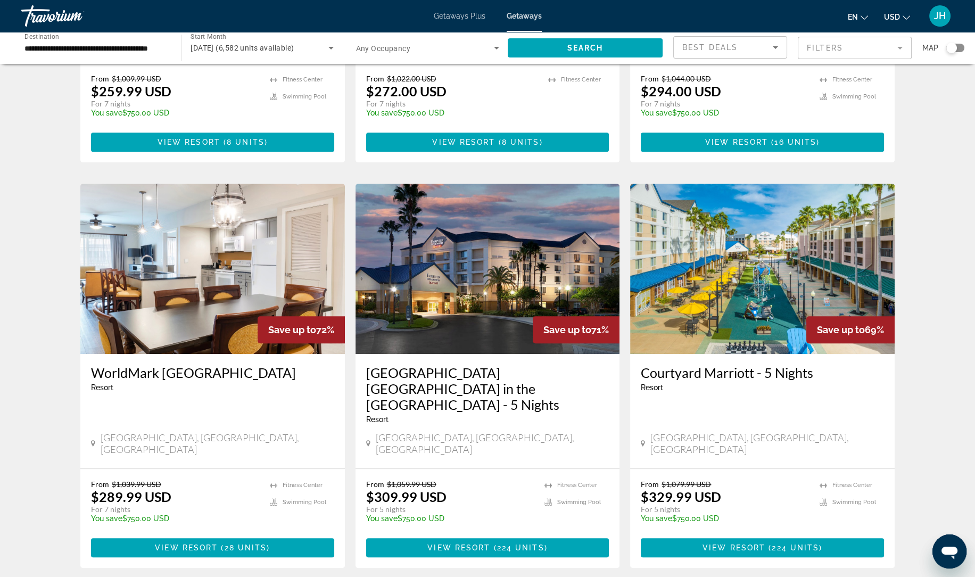
scroll to position [1072, 0]
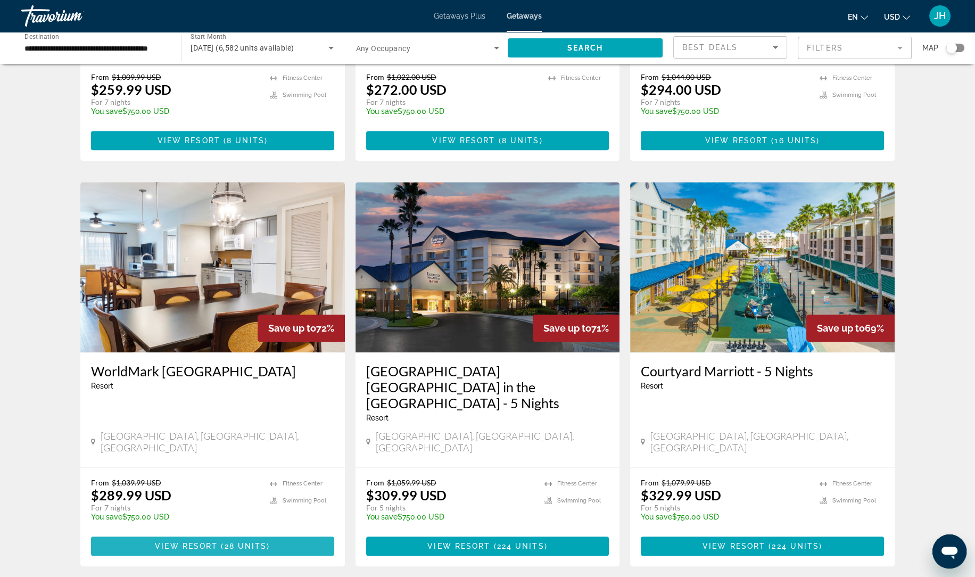
click at [192, 542] on span "View Resort" at bounding box center [186, 546] width 63 height 9
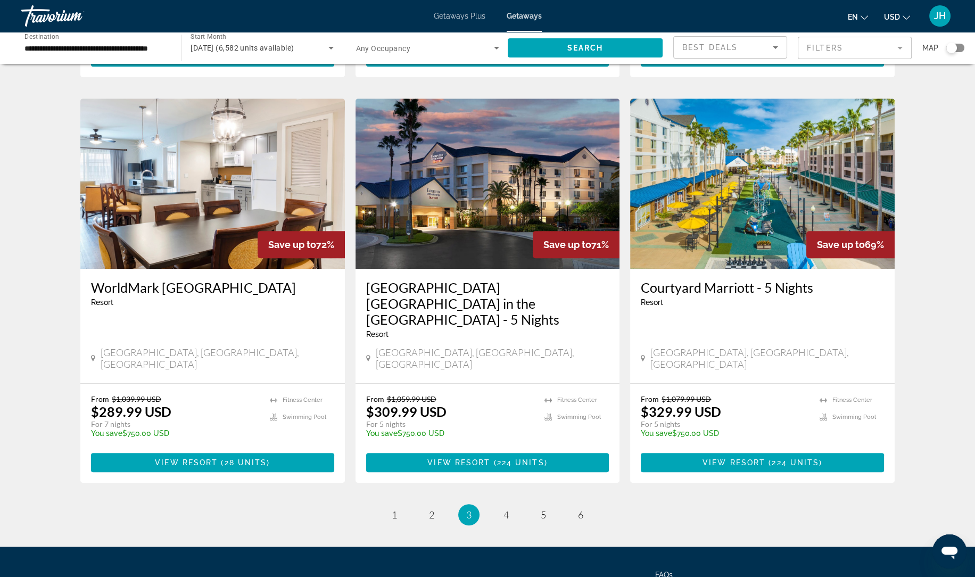
scroll to position [1154, 0]
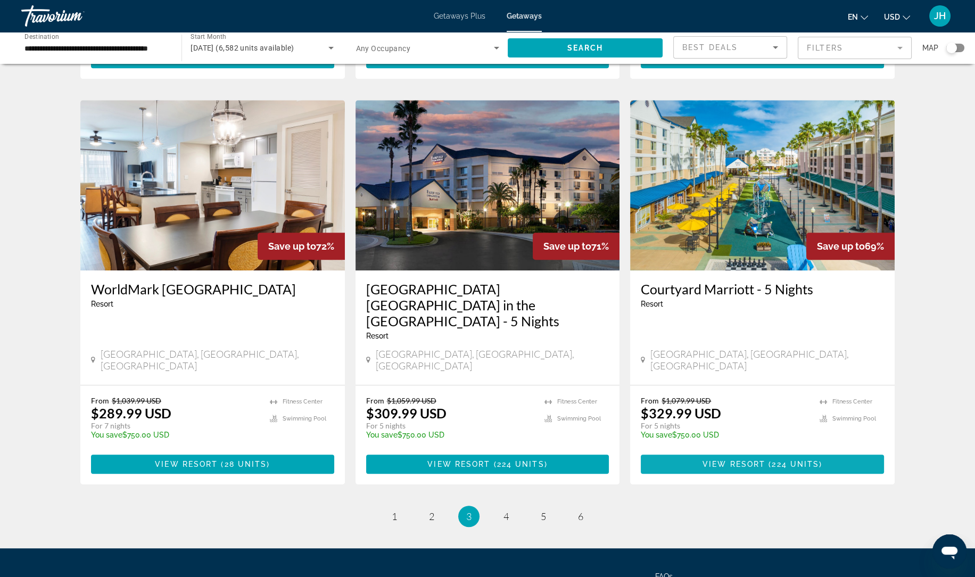
click at [812, 460] on span "224 units" at bounding box center [795, 464] width 47 height 9
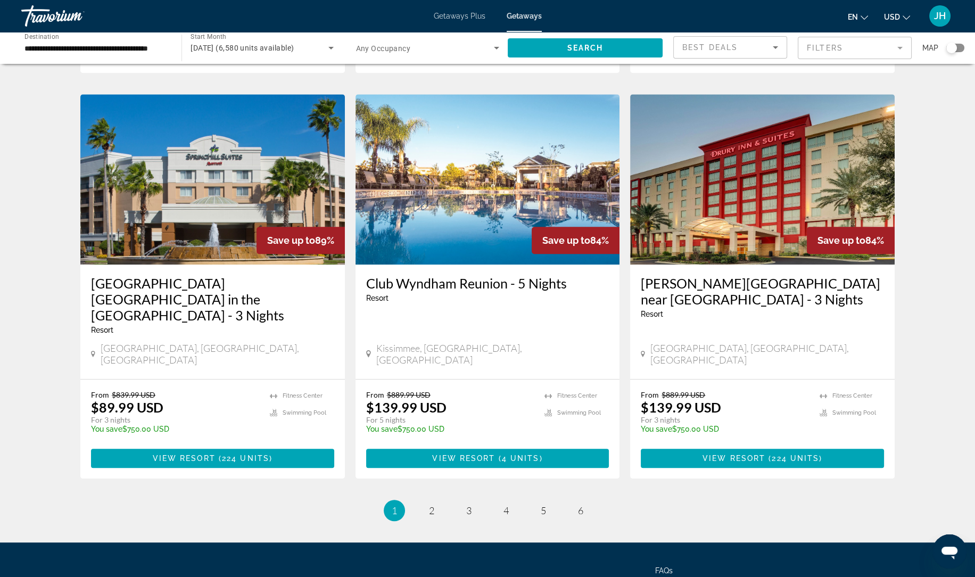
scroll to position [1208, 0]
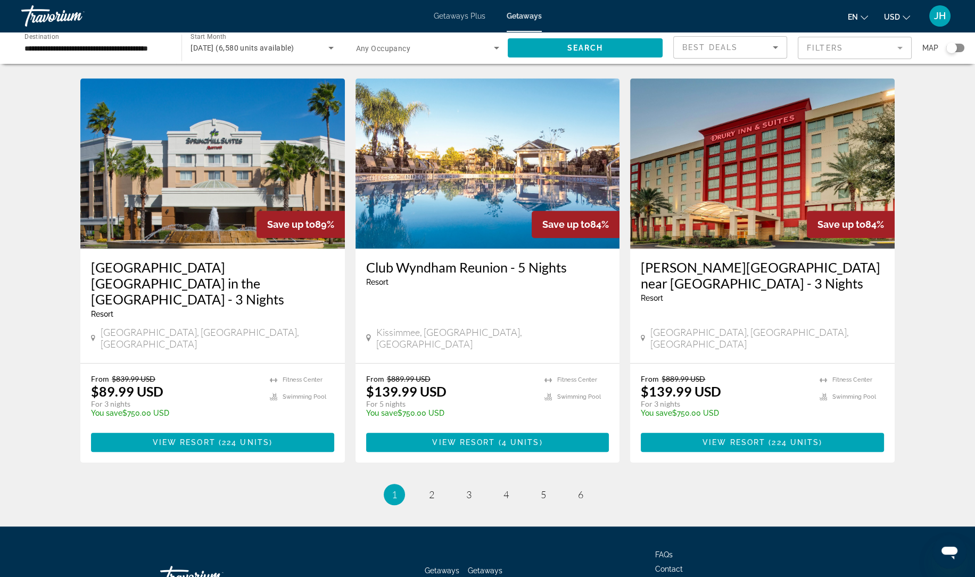
click at [435, 484] on li "page 2" at bounding box center [431, 494] width 21 height 21
click at [431, 489] on span "2" at bounding box center [431, 495] width 5 height 12
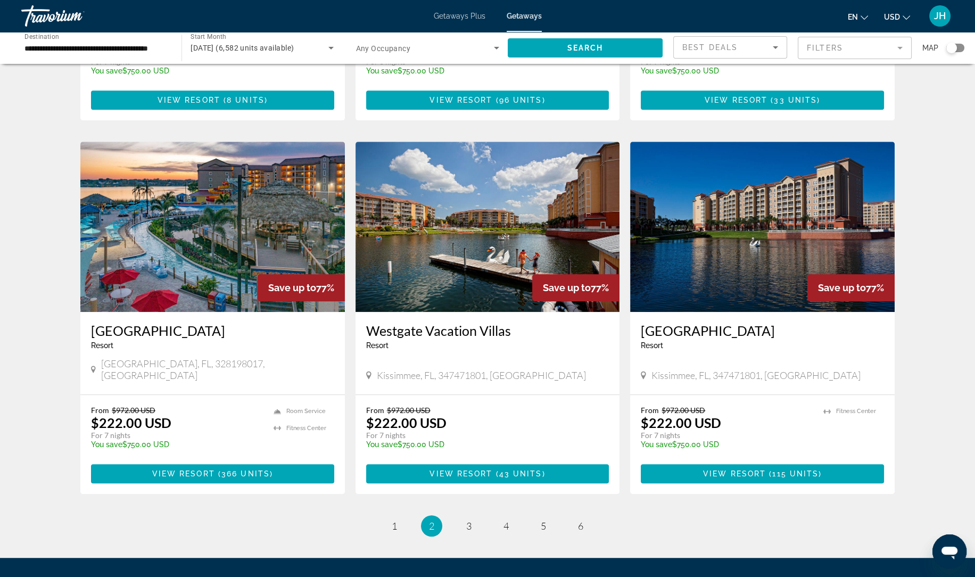
scroll to position [1144, 0]
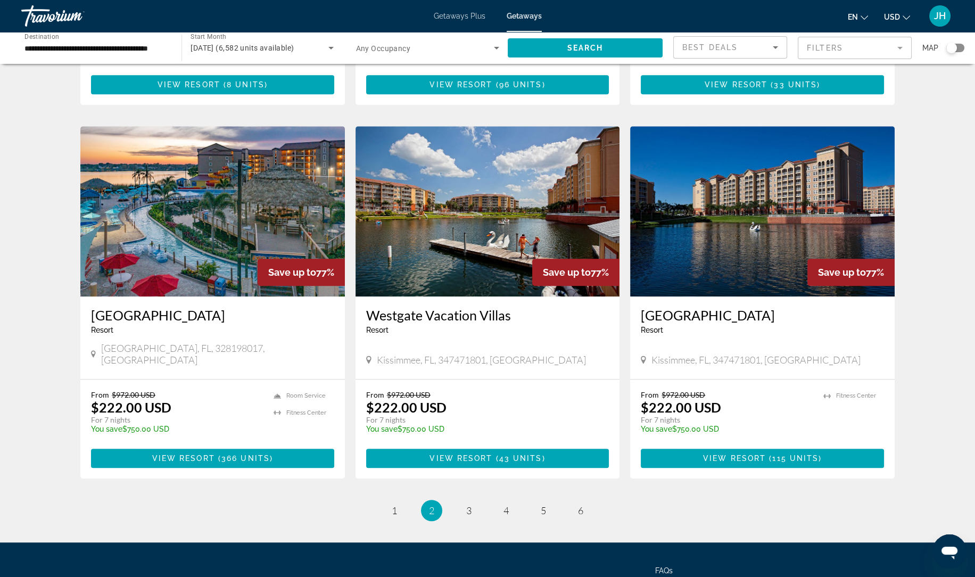
click at [462, 501] on link "page 3" at bounding box center [469, 510] width 19 height 19
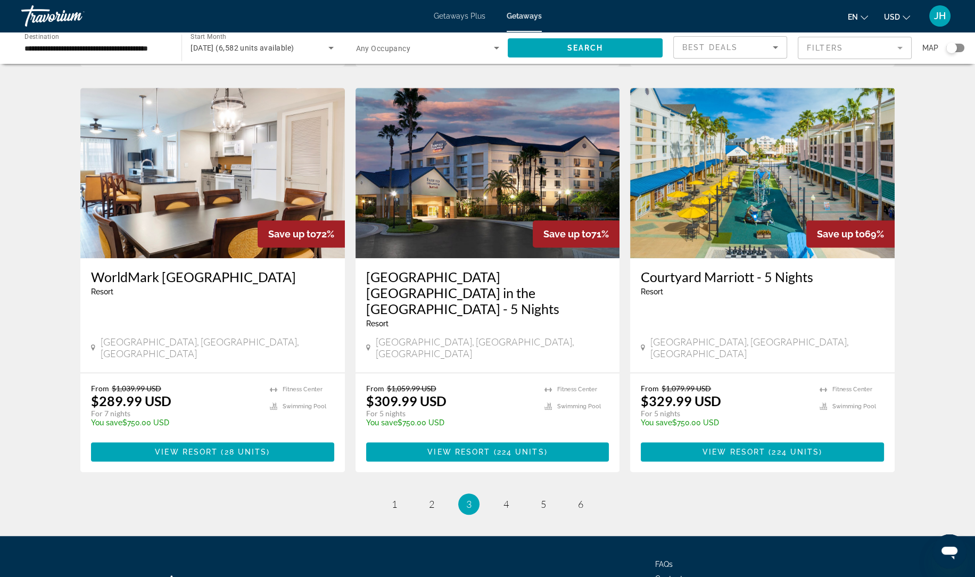
scroll to position [1166, 0]
click at [502, 495] on link "page 4" at bounding box center [506, 504] width 19 height 19
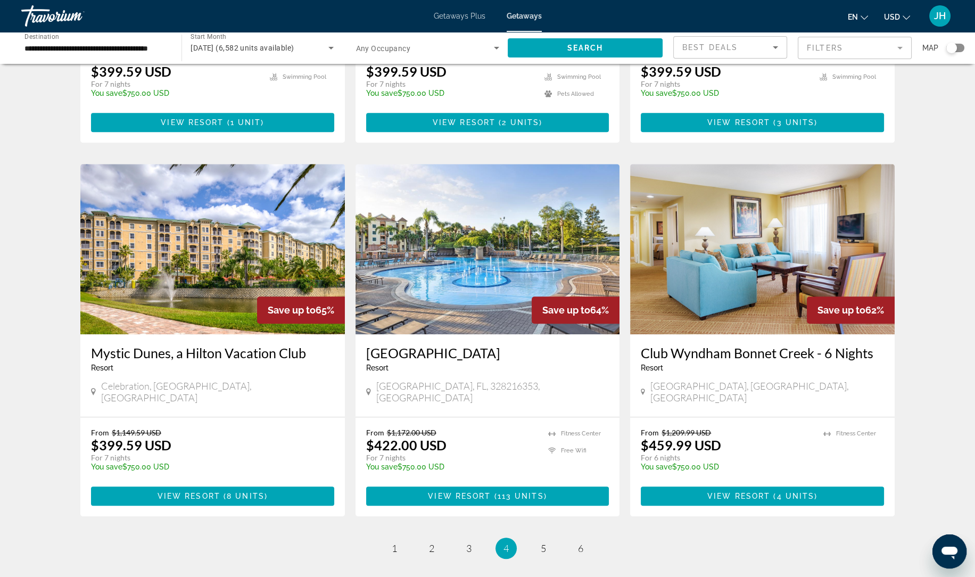
scroll to position [1192, 0]
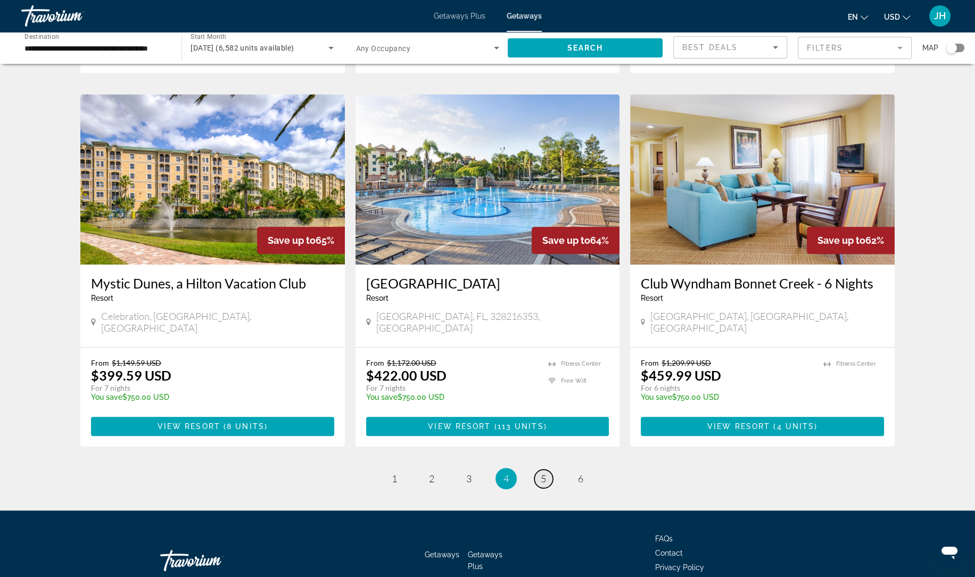
click at [548, 469] on link "page 5" at bounding box center [543, 478] width 19 height 19
